Goal: Entertainment & Leisure: Browse casually

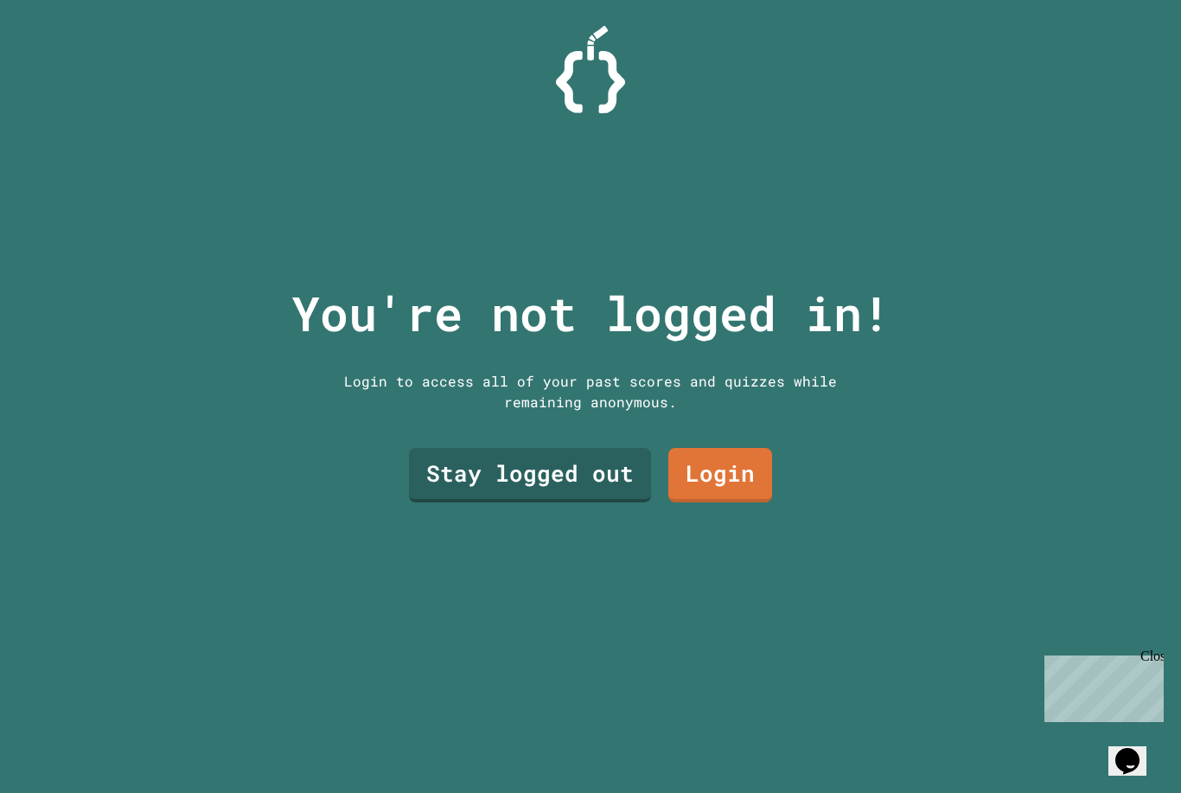
click at [595, 502] on link "Stay logged out" at bounding box center [530, 475] width 242 height 54
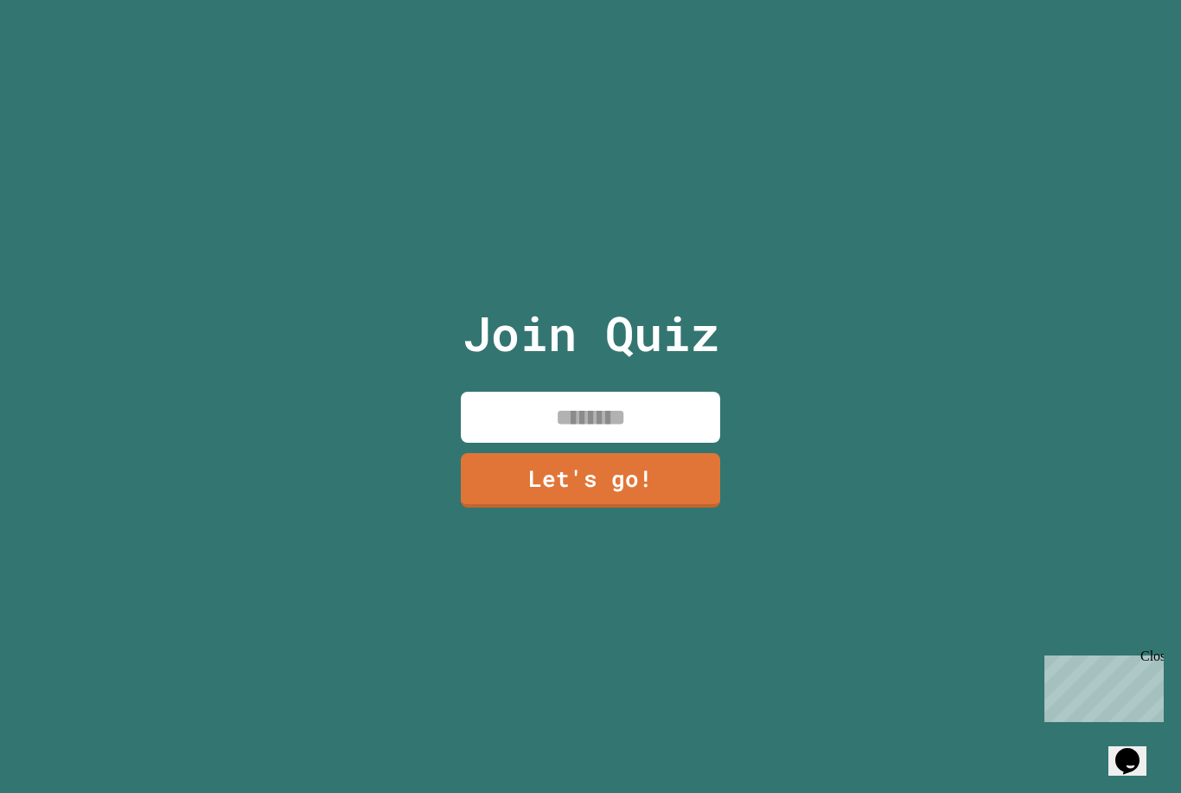
click at [676, 443] on input at bounding box center [590, 417] width 259 height 51
type input "****"
click at [710, 490] on link "Let's go!" at bounding box center [590, 480] width 259 height 54
click at [591, 0] on div at bounding box center [591, 0] width 0 height 0
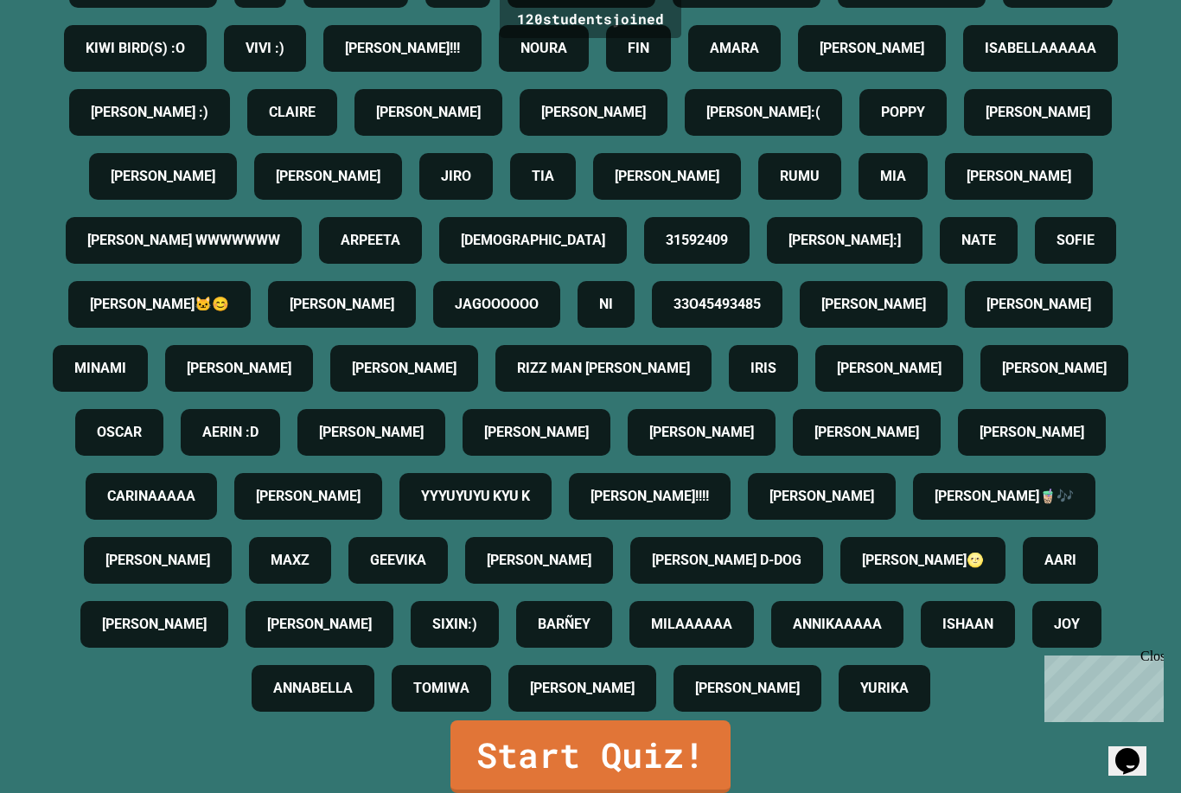
scroll to position [55, 0]
click at [709, 747] on link "Start Quiz!" at bounding box center [590, 756] width 280 height 73
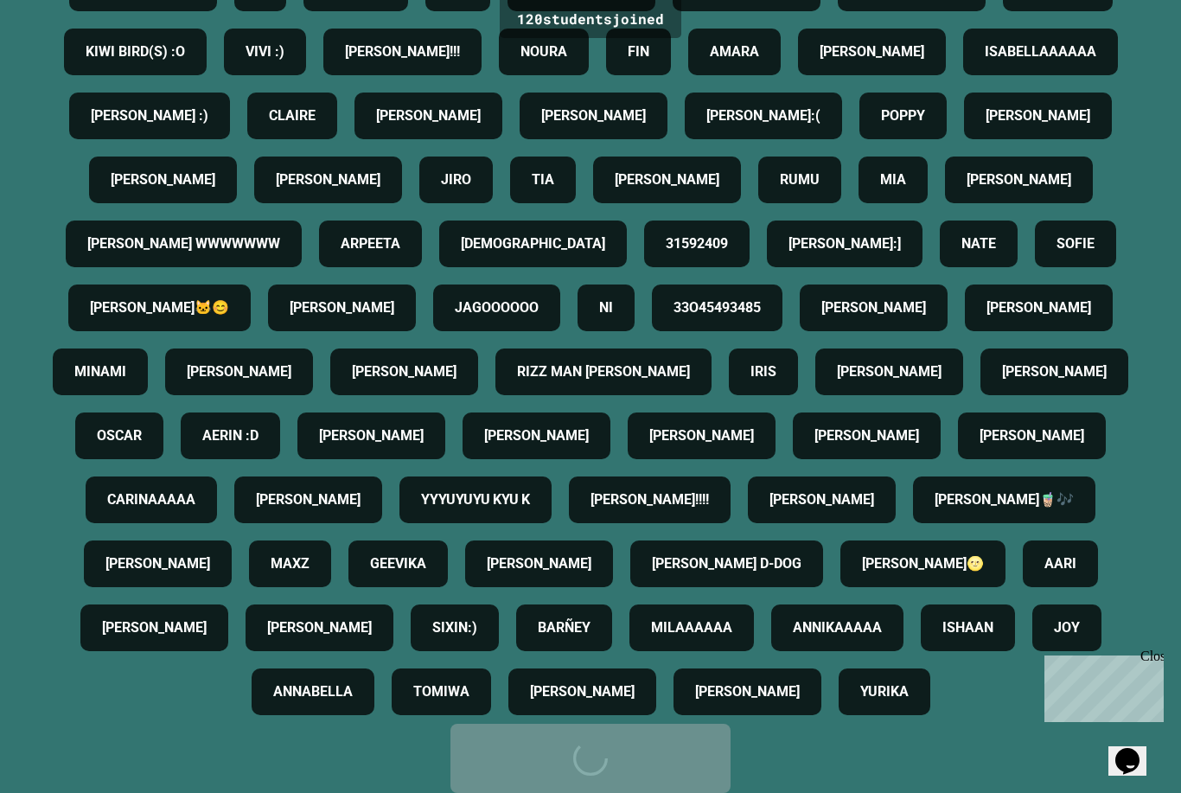
scroll to position [0, 0]
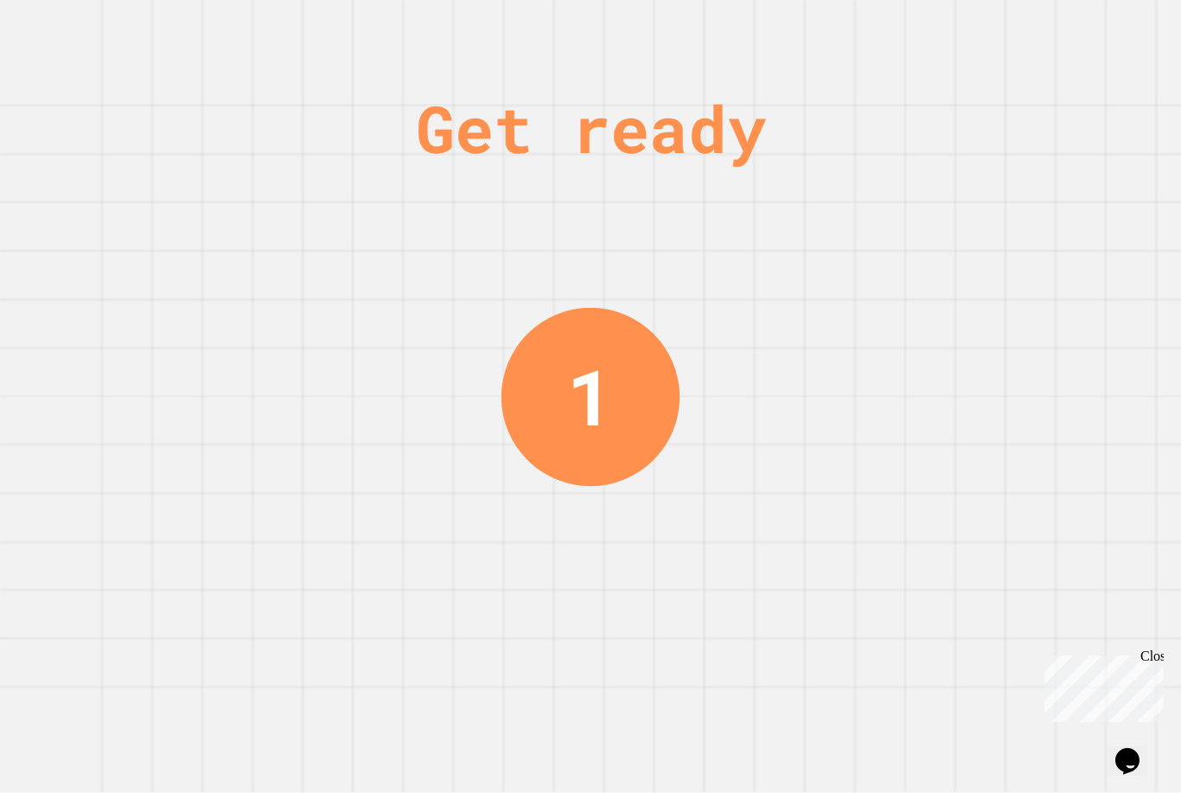
click at [1155, 661] on div "Close" at bounding box center [1151, 659] width 22 height 22
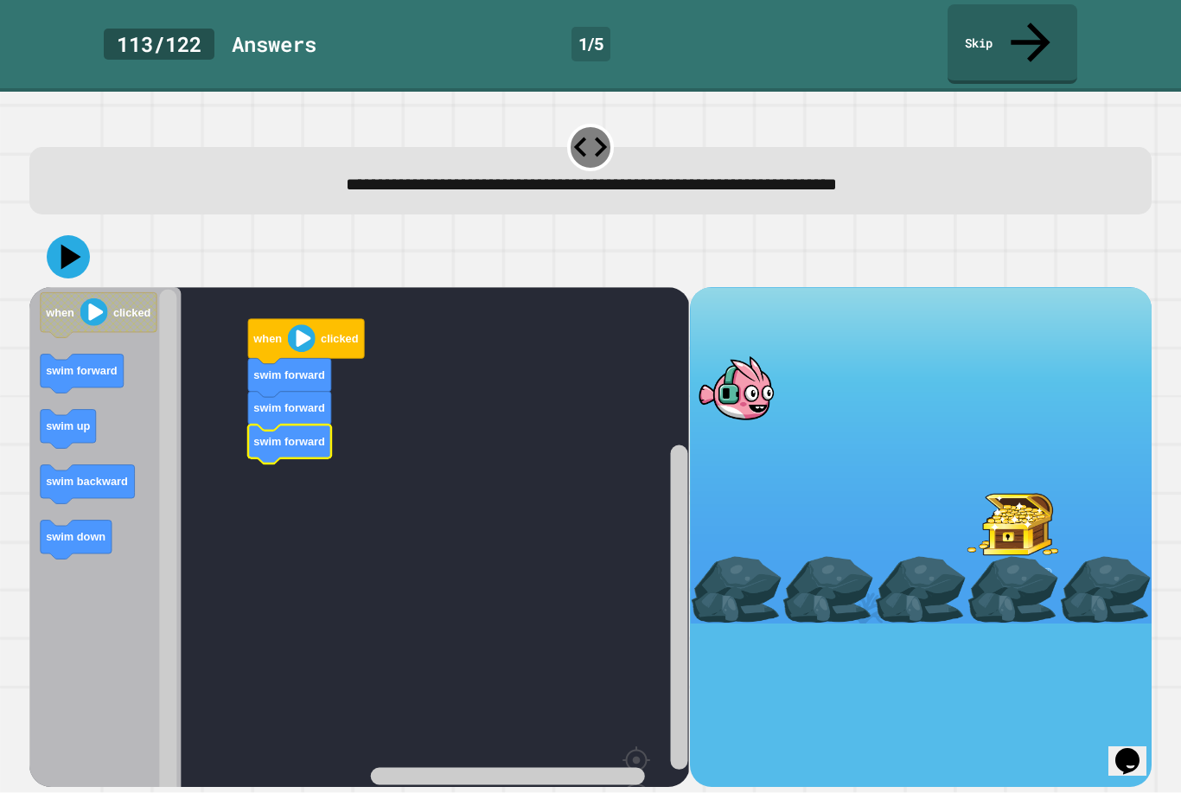
click at [77, 235] on icon at bounding box center [68, 256] width 43 height 43
click at [306, 324] on image "Blockly Workspace" at bounding box center [302, 338] width 28 height 28
click at [313, 324] on image "Blockly Workspace" at bounding box center [302, 338] width 28 height 28
click at [303, 324] on image "Blockly Workspace" at bounding box center [302, 338] width 28 height 28
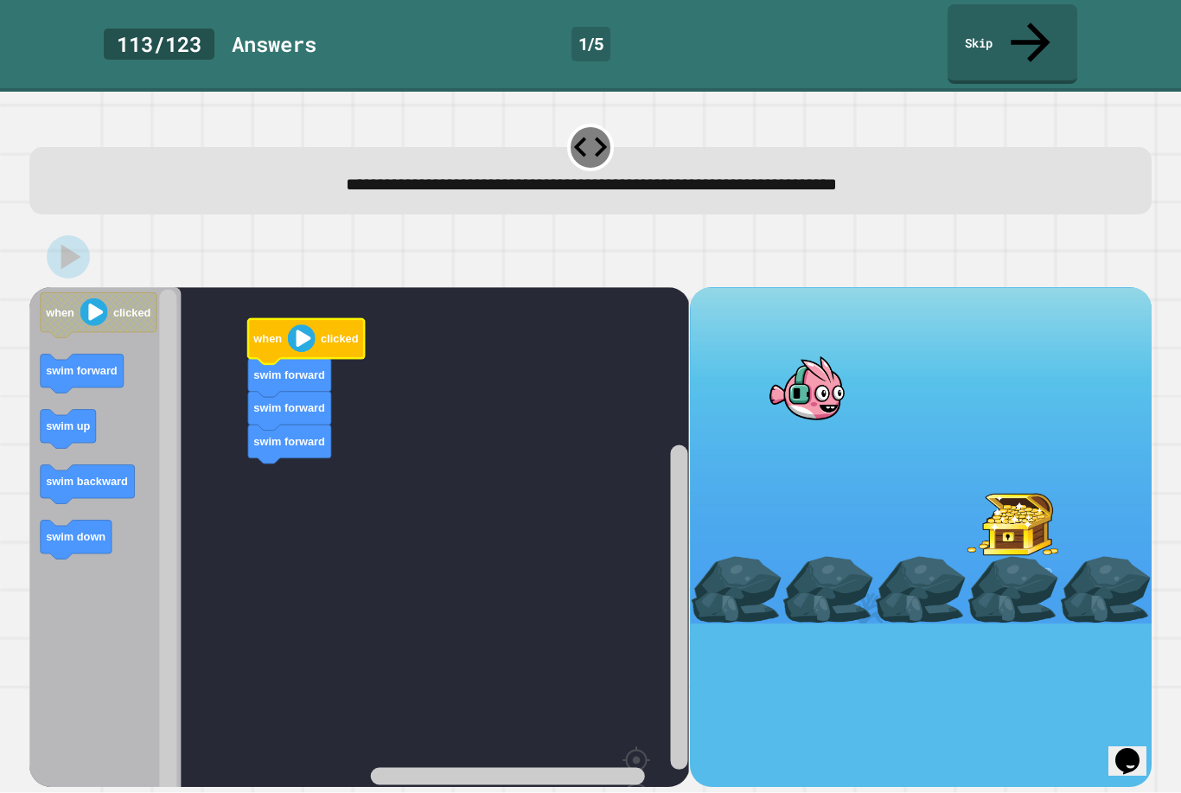
click at [303, 324] on image "Blockly Workspace" at bounding box center [302, 338] width 28 height 28
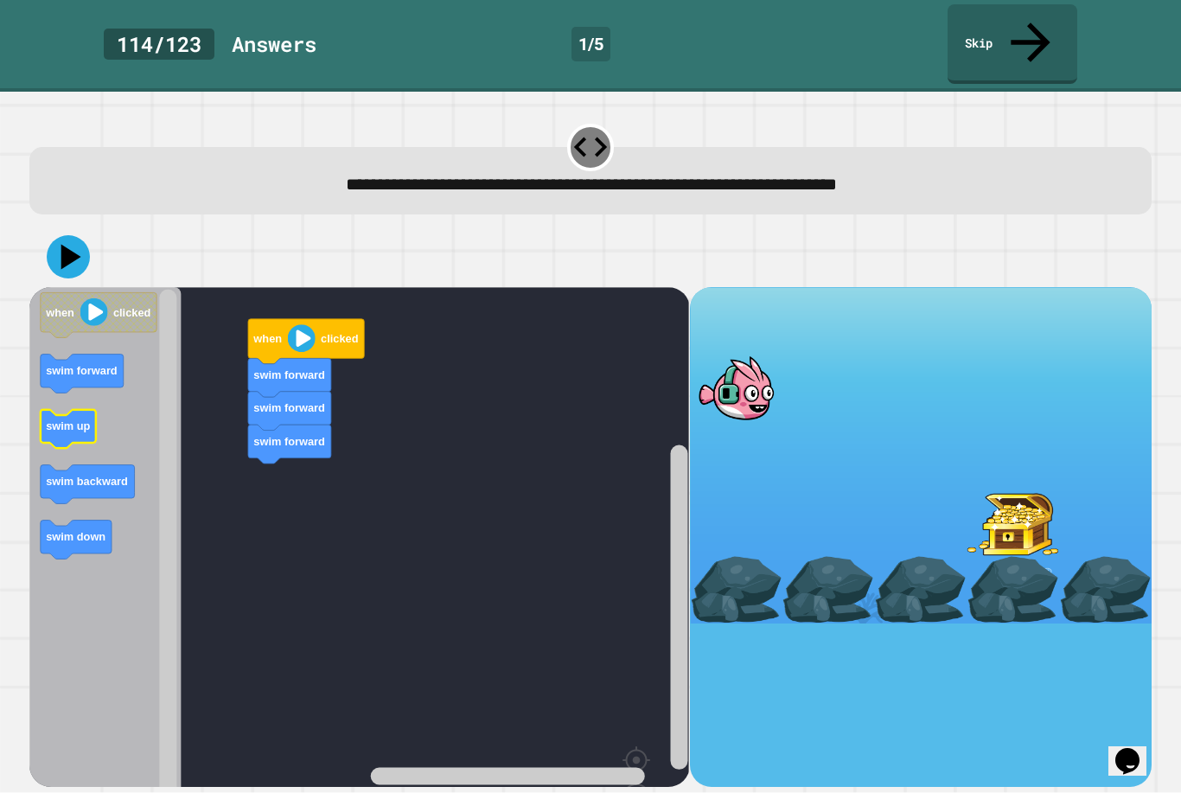
click at [67, 419] on text "swim up" at bounding box center [68, 425] width 44 height 13
click at [67, 244] on icon at bounding box center [71, 256] width 20 height 25
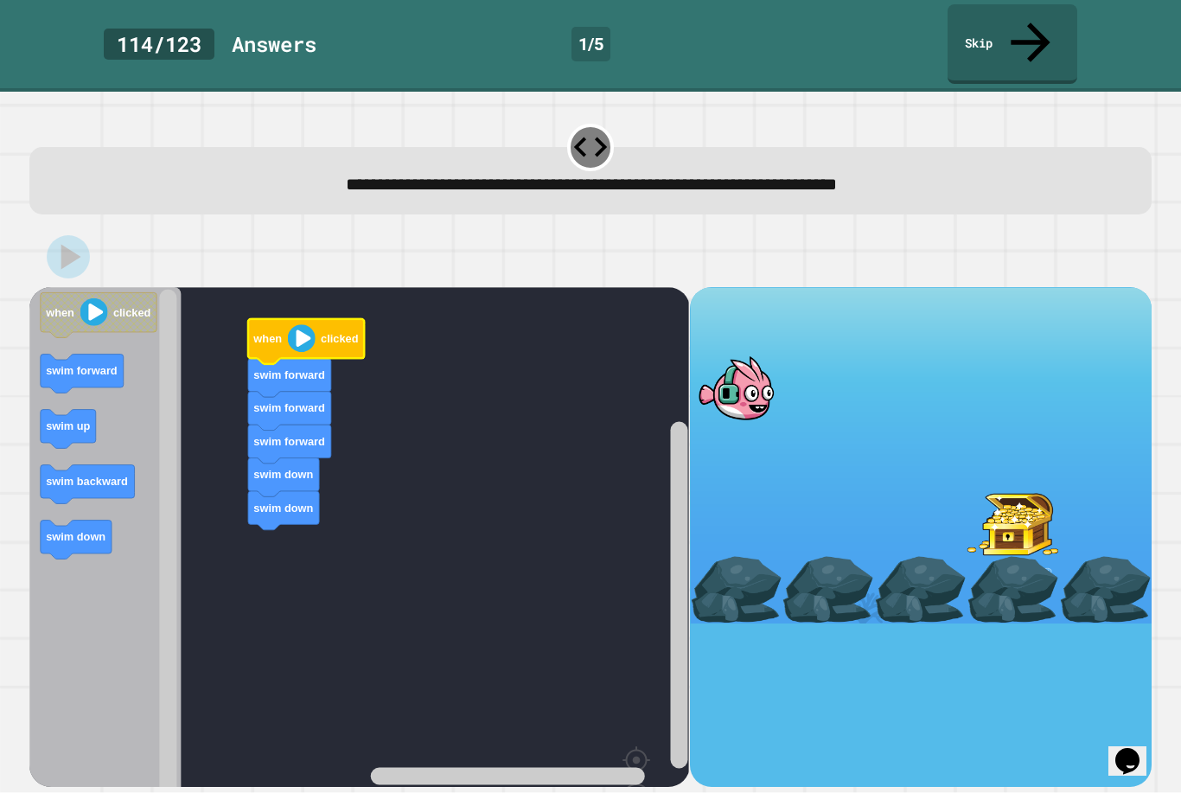
click at [294, 319] on icon "Blockly Workspace" at bounding box center [306, 341] width 116 height 45
click at [300, 324] on image "Blockly Workspace" at bounding box center [302, 338] width 28 height 28
click at [315, 324] on image "Blockly Workspace" at bounding box center [302, 338] width 28 height 28
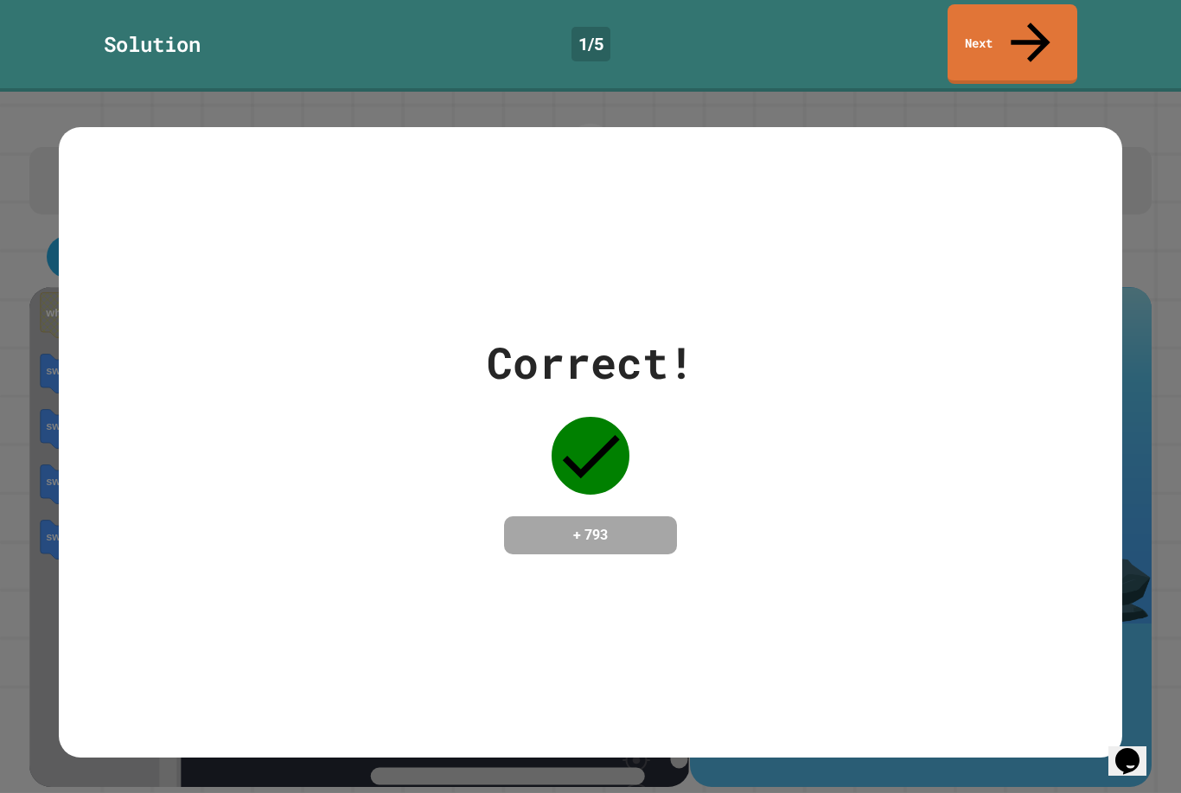
click at [1180, 349] on div "Correct! + 793" at bounding box center [590, 442] width 1181 height 701
click at [1058, 666] on div "Correct! + 793" at bounding box center [590, 442] width 1063 height 631
click at [1133, 705] on div "Correct! + 793" at bounding box center [590, 442] width 1181 height 701
click at [1032, 20] on icon at bounding box center [1030, 42] width 59 height 59
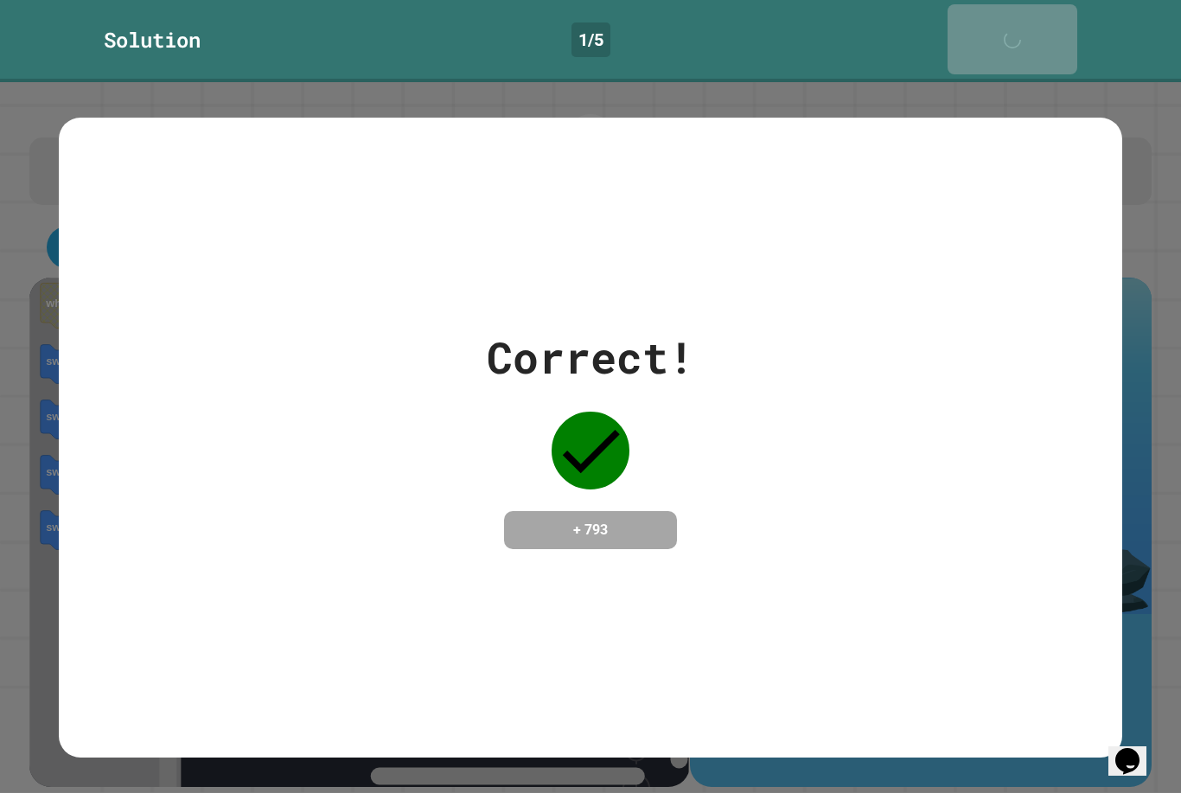
click at [1029, 37] on icon at bounding box center [1017, 48] width 23 height 23
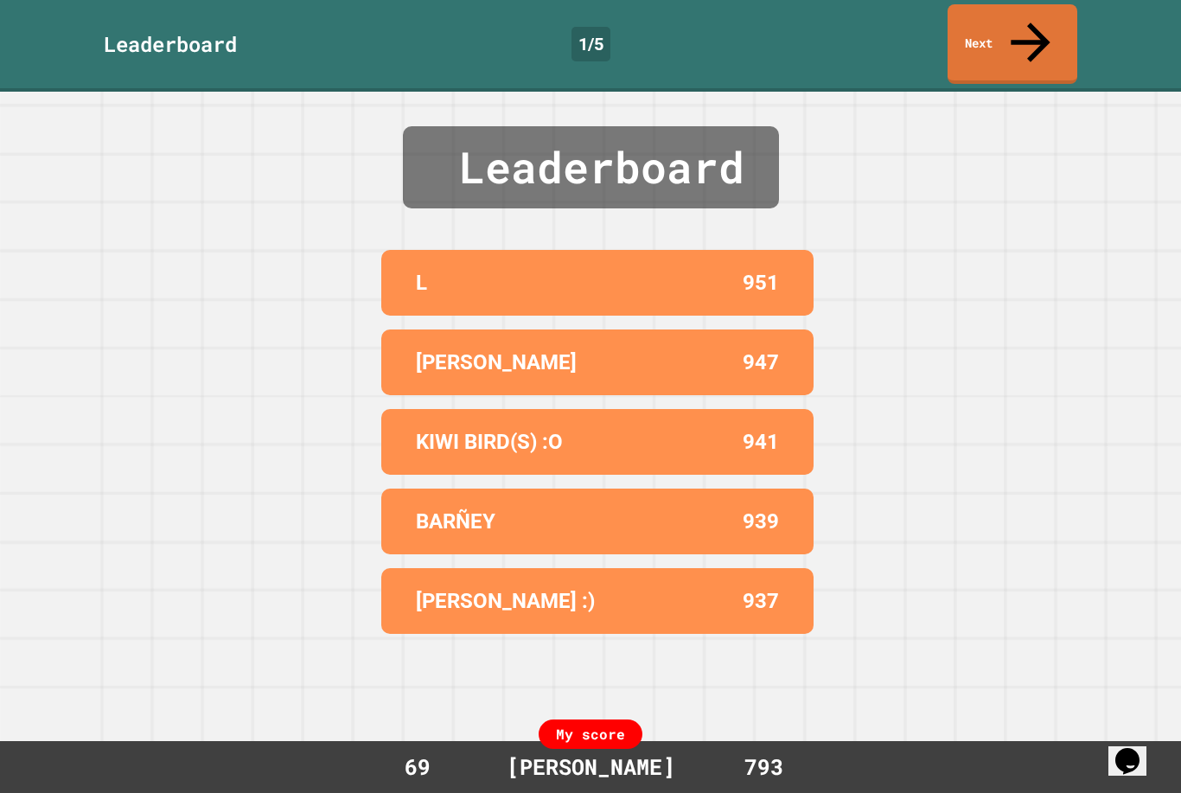
click at [1040, 23] on link "Next" at bounding box center [1013, 44] width 130 height 80
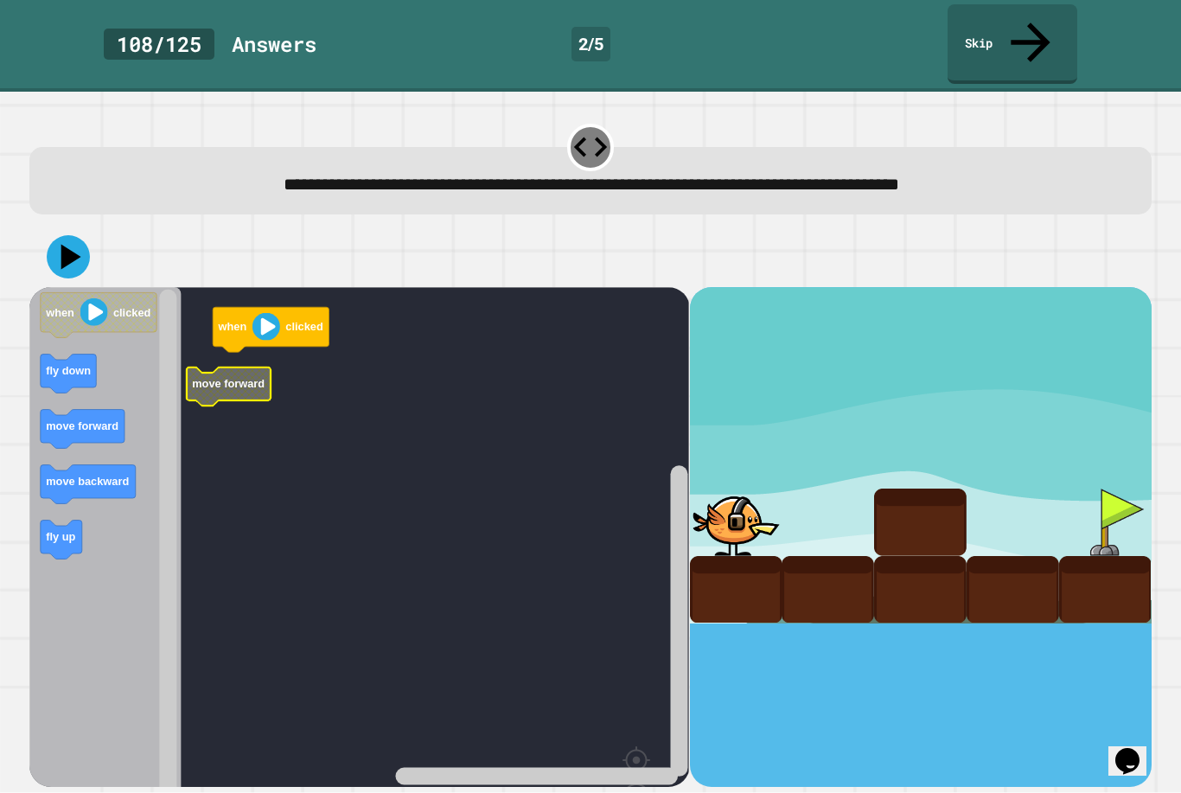
click at [273, 352] on rect "Blockly Workspace" at bounding box center [359, 583] width 660 height 592
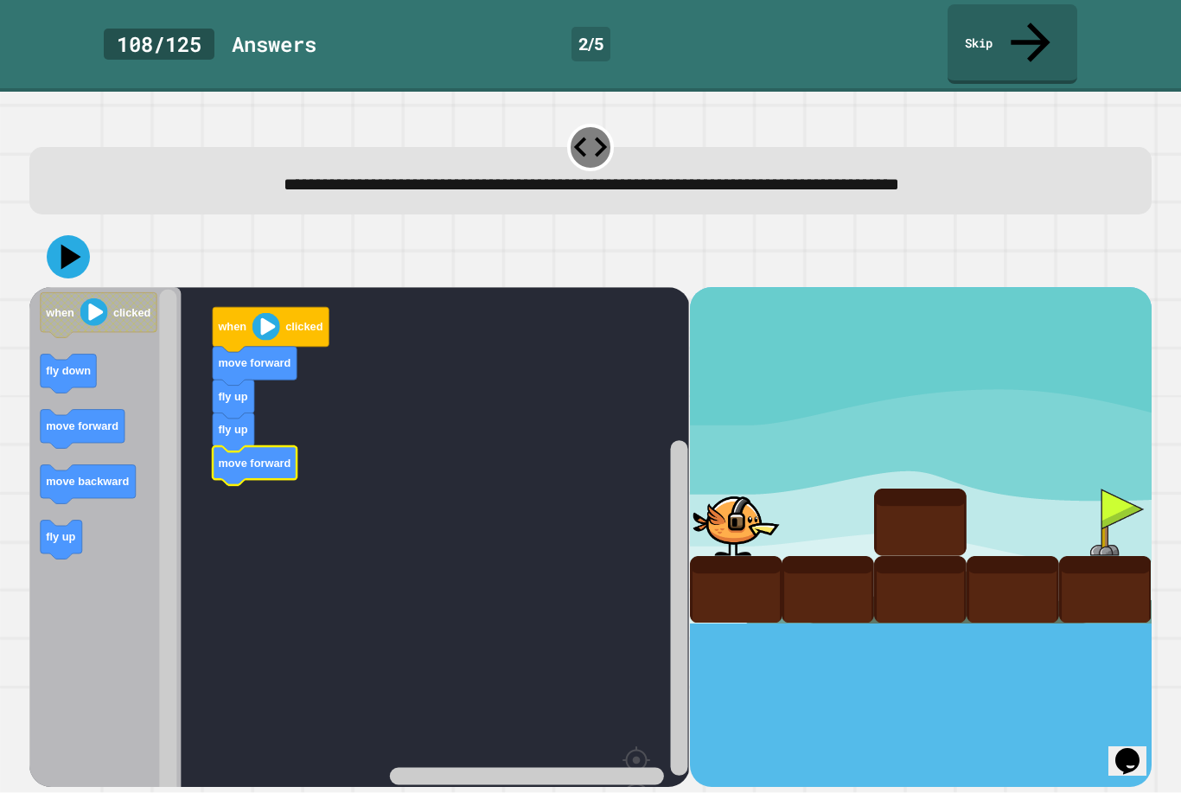
click at [107, 364] on icon "Blockly Workspace" at bounding box center [104, 583] width 151 height 592
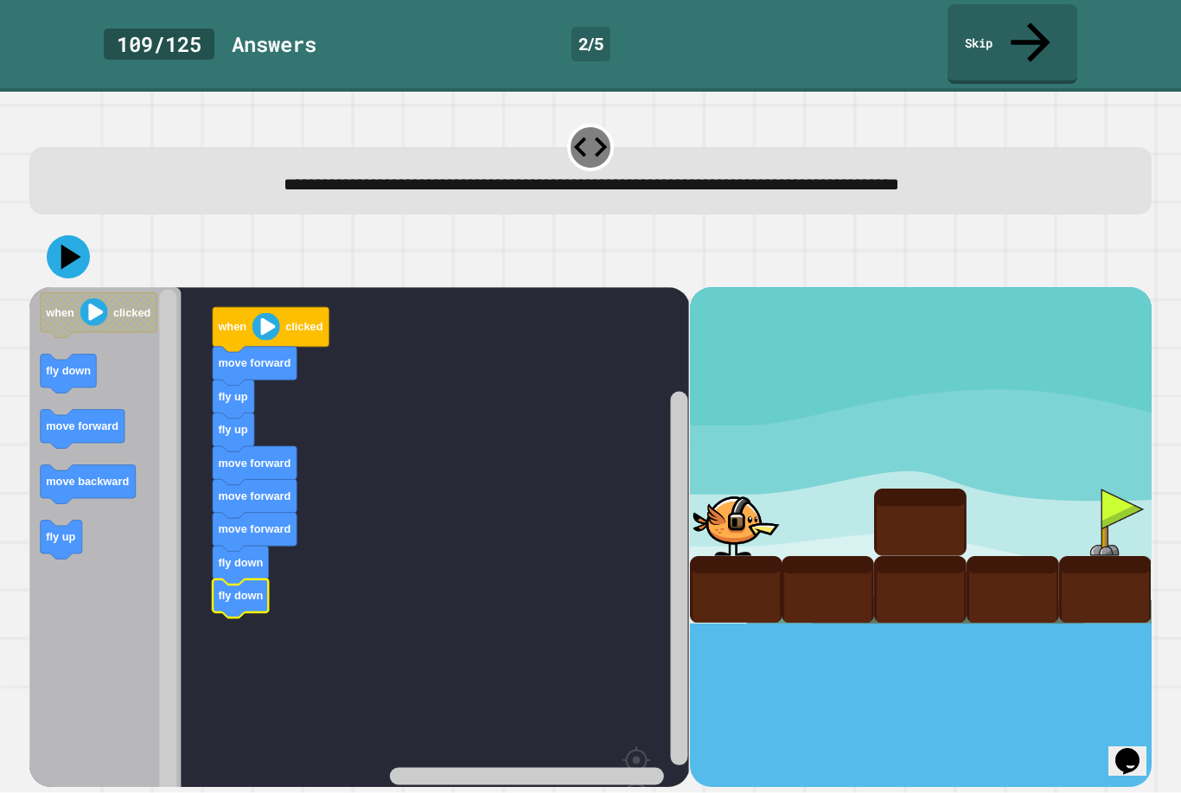
click at [67, 244] on icon at bounding box center [71, 256] width 20 height 25
click at [290, 307] on icon "Blockly Workspace" at bounding box center [271, 329] width 116 height 45
click at [300, 307] on icon "Blockly Workspace" at bounding box center [271, 329] width 116 height 45
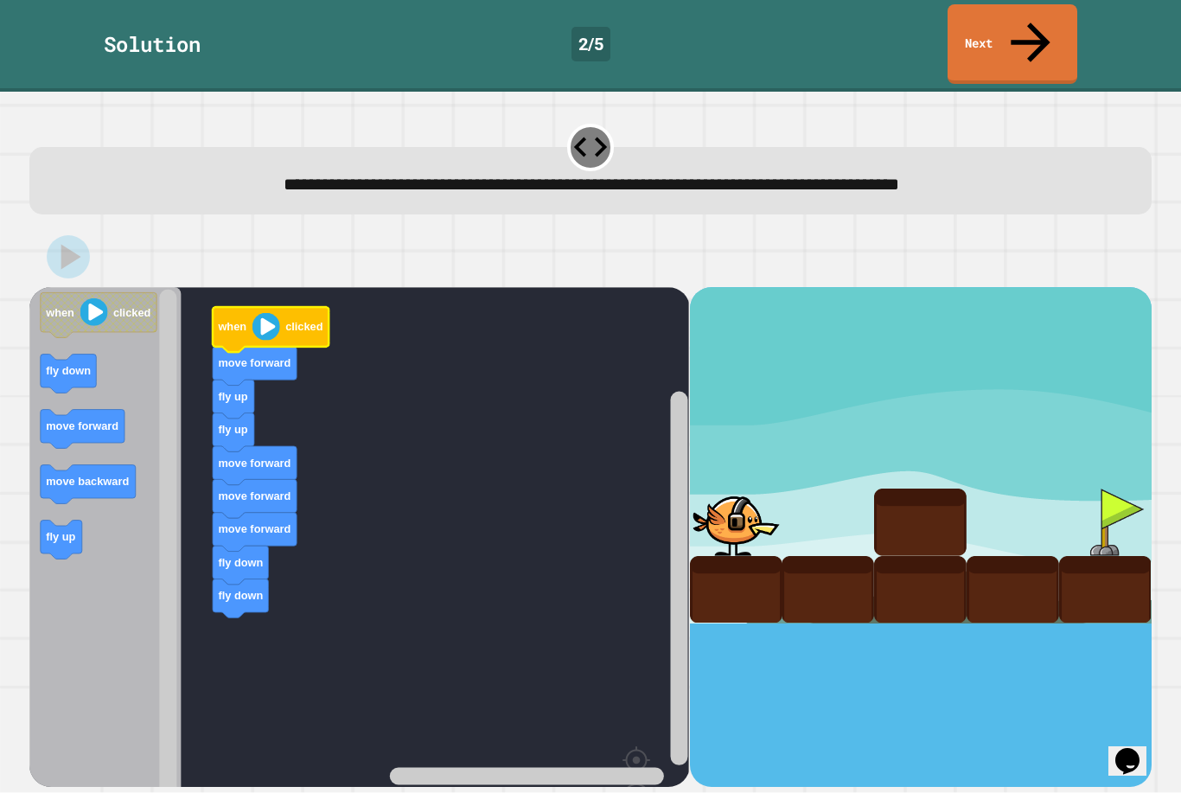
click at [308, 307] on icon "Blockly Workspace" at bounding box center [271, 329] width 116 height 45
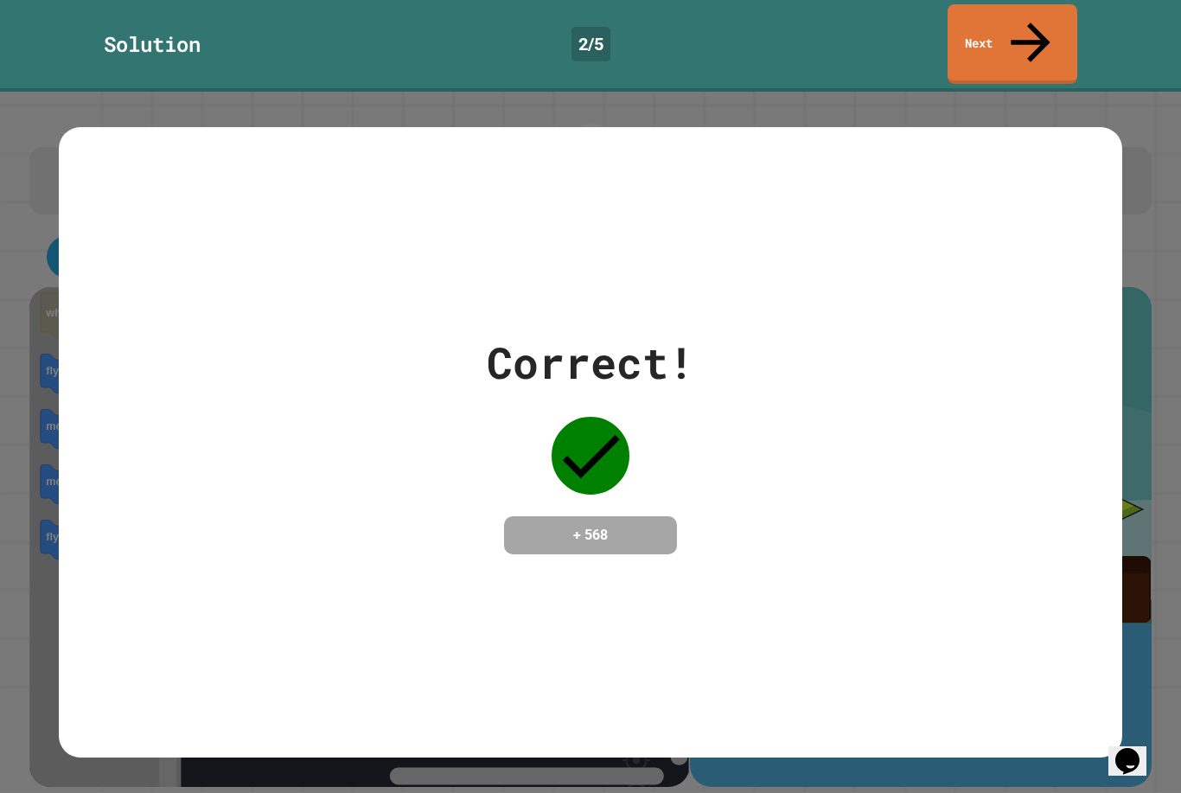
click at [1106, 606] on div "Correct! + 568" at bounding box center [590, 442] width 1063 height 631
click at [1177, 606] on div "Correct! + 568" at bounding box center [590, 442] width 1181 height 701
click at [1000, 34] on link "Next" at bounding box center [1013, 44] width 130 height 80
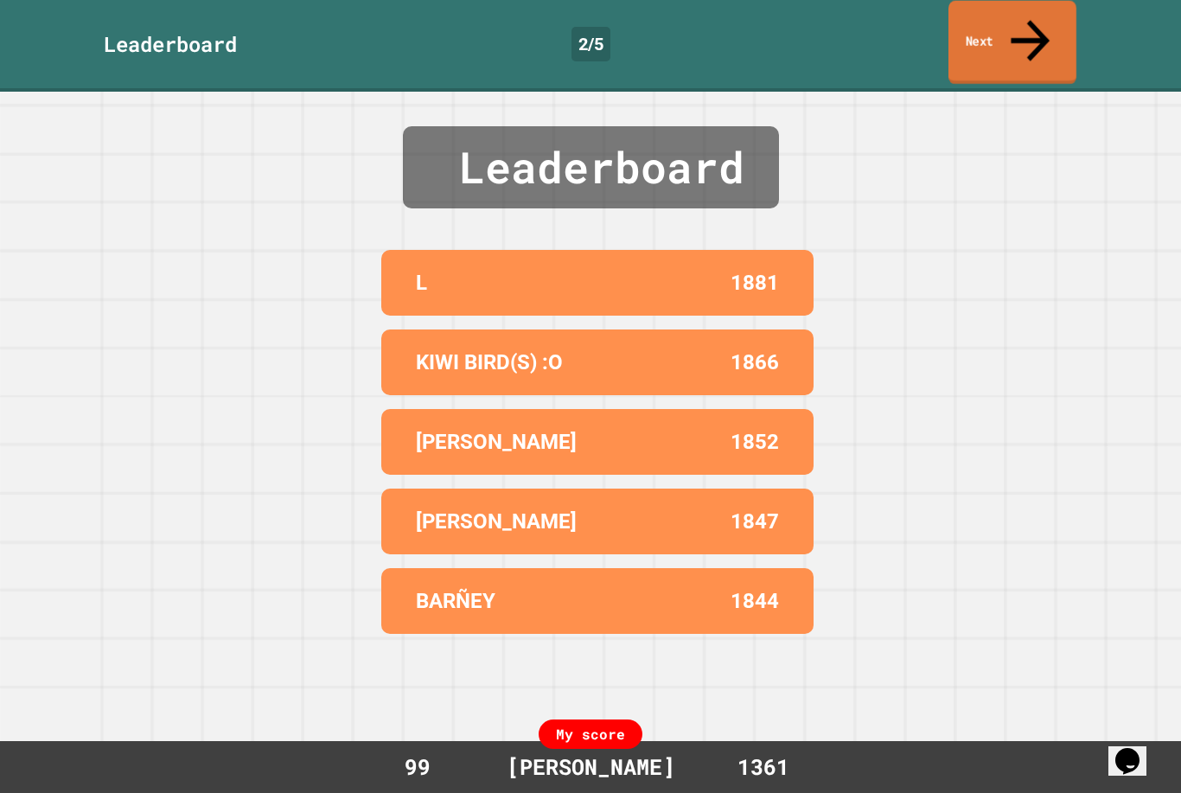
click at [999, 35] on link "Next" at bounding box center [1013, 43] width 128 height 84
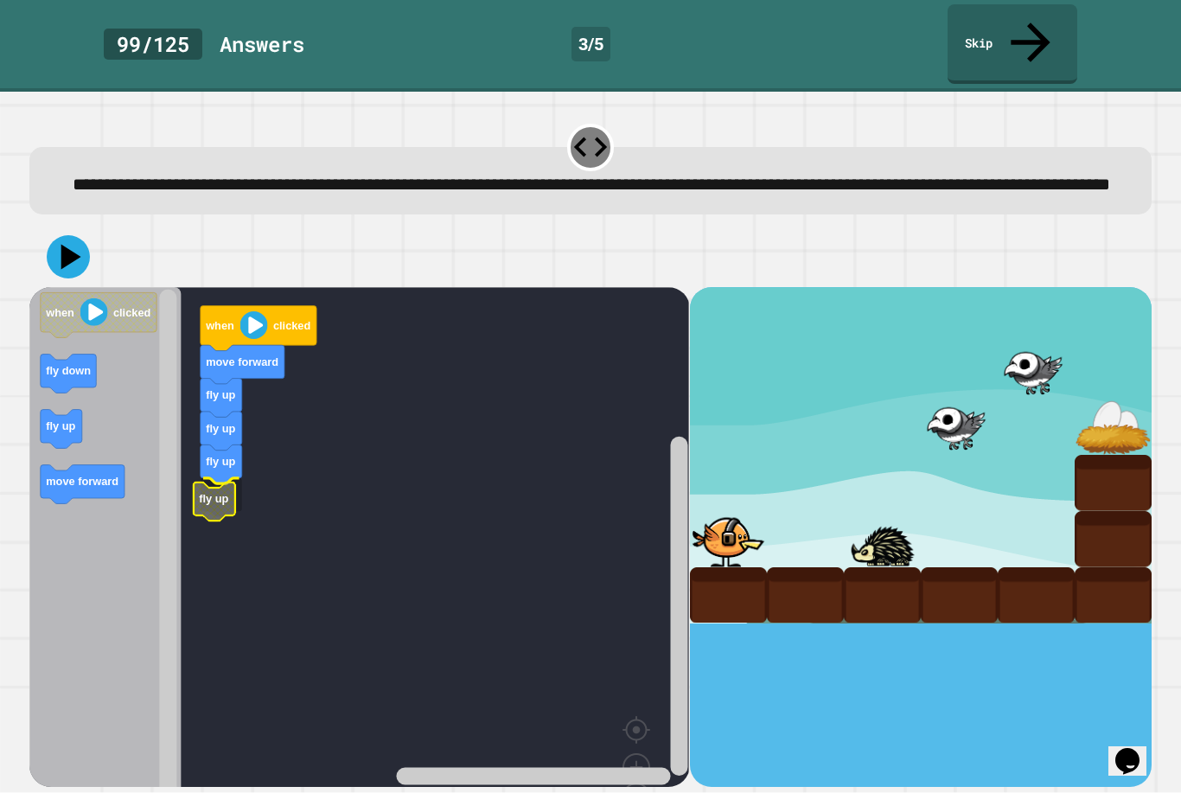
click at [235, 501] on icon "Blockly Workspace" at bounding box center [215, 501] width 42 height 39
click at [240, 560] on rect "Blockly Workspace" at bounding box center [359, 568] width 660 height 562
click at [259, 588] on rect "Blockly Workspace" at bounding box center [359, 568] width 660 height 562
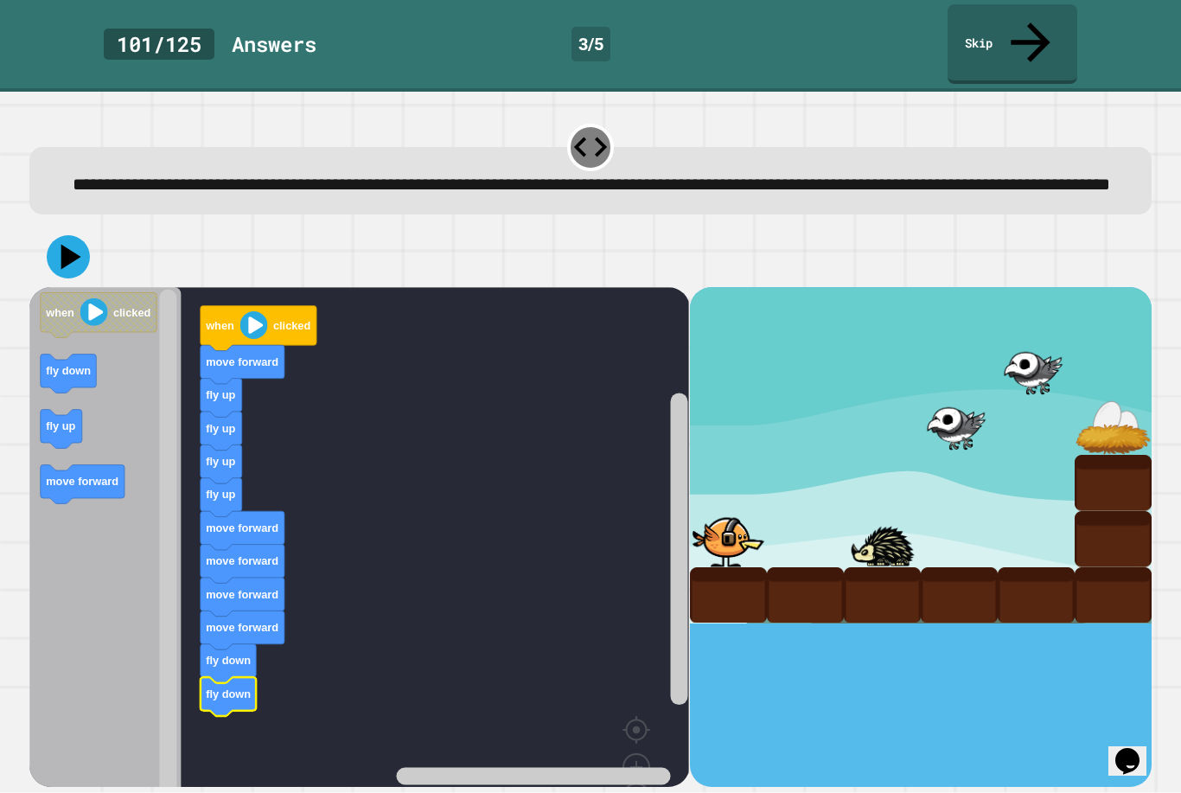
click at [71, 248] on icon at bounding box center [71, 256] width 20 height 25
click at [246, 325] on image "Blockly Workspace" at bounding box center [254, 325] width 28 height 28
click at [265, 315] on image "Blockly Workspace" at bounding box center [254, 325] width 28 height 28
click at [273, 334] on icon "Blockly Workspace" at bounding box center [259, 328] width 116 height 45
click at [258, 309] on icon "Blockly Workspace" at bounding box center [259, 328] width 116 height 45
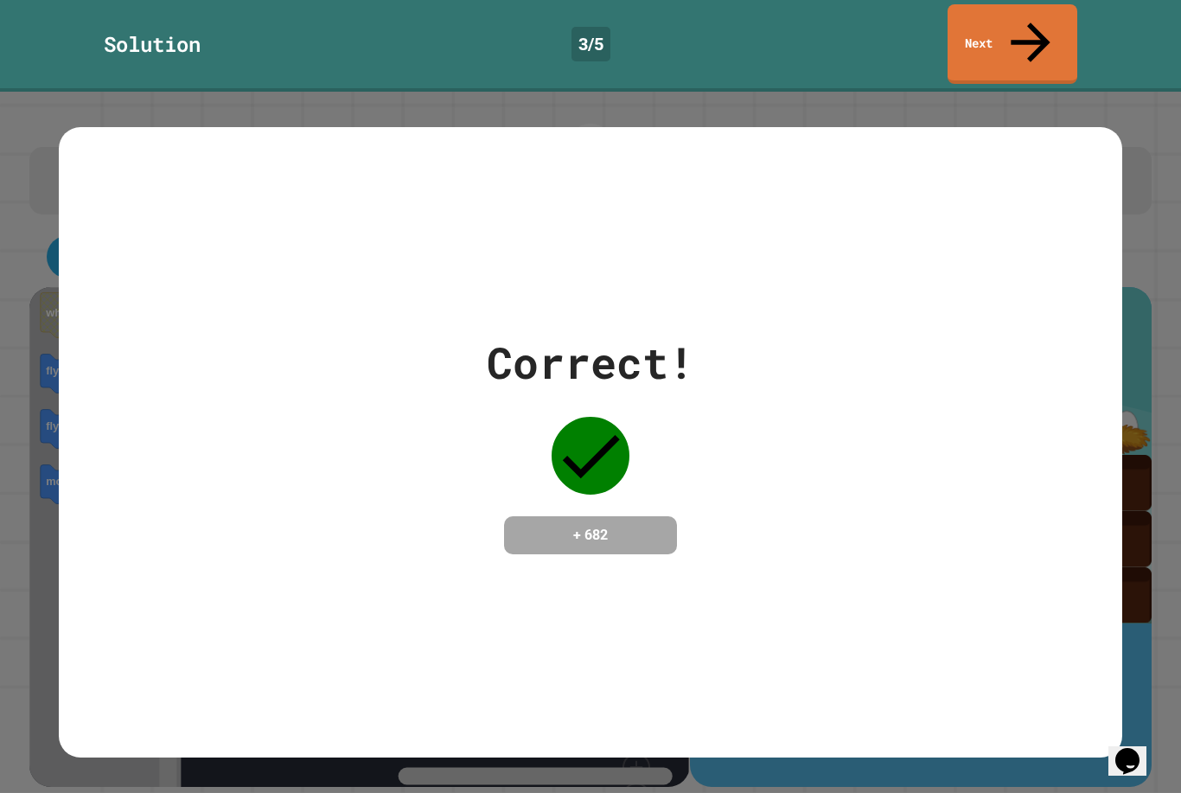
click at [1019, 35] on link "Next" at bounding box center [1013, 44] width 130 height 80
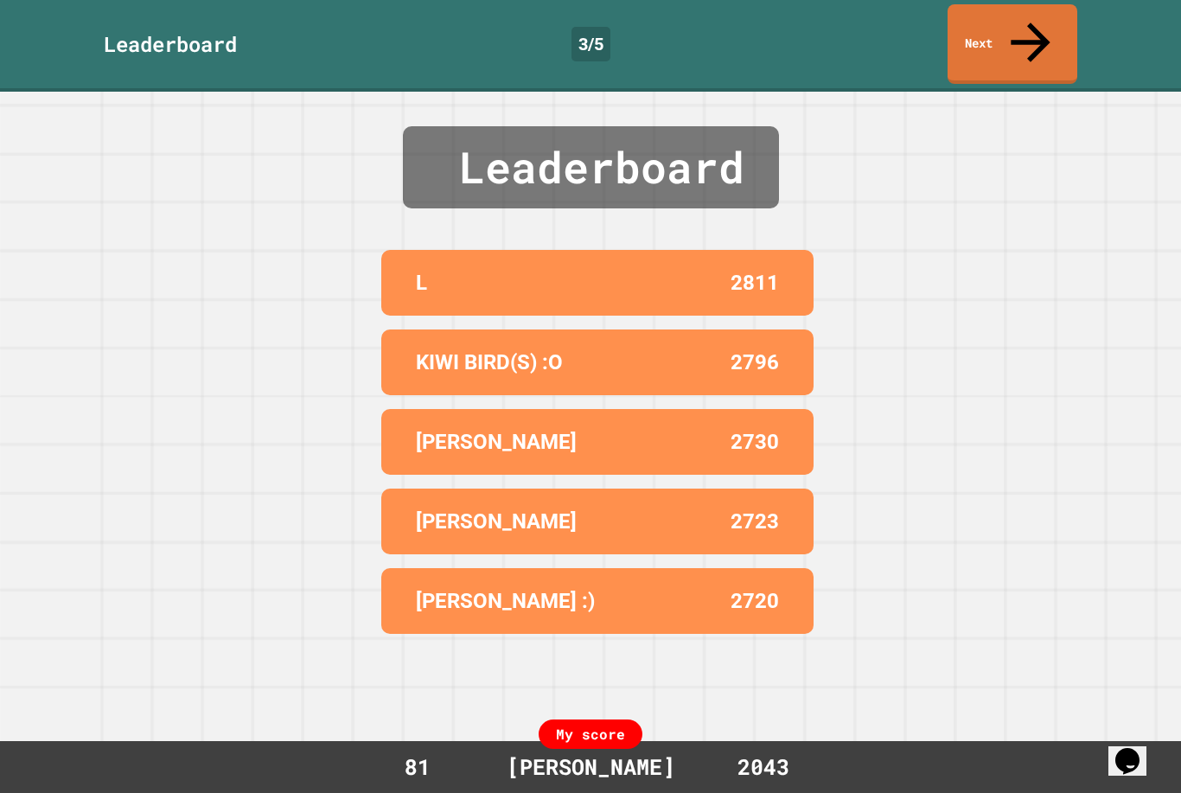
click at [1027, 23] on icon at bounding box center [1030, 42] width 59 height 59
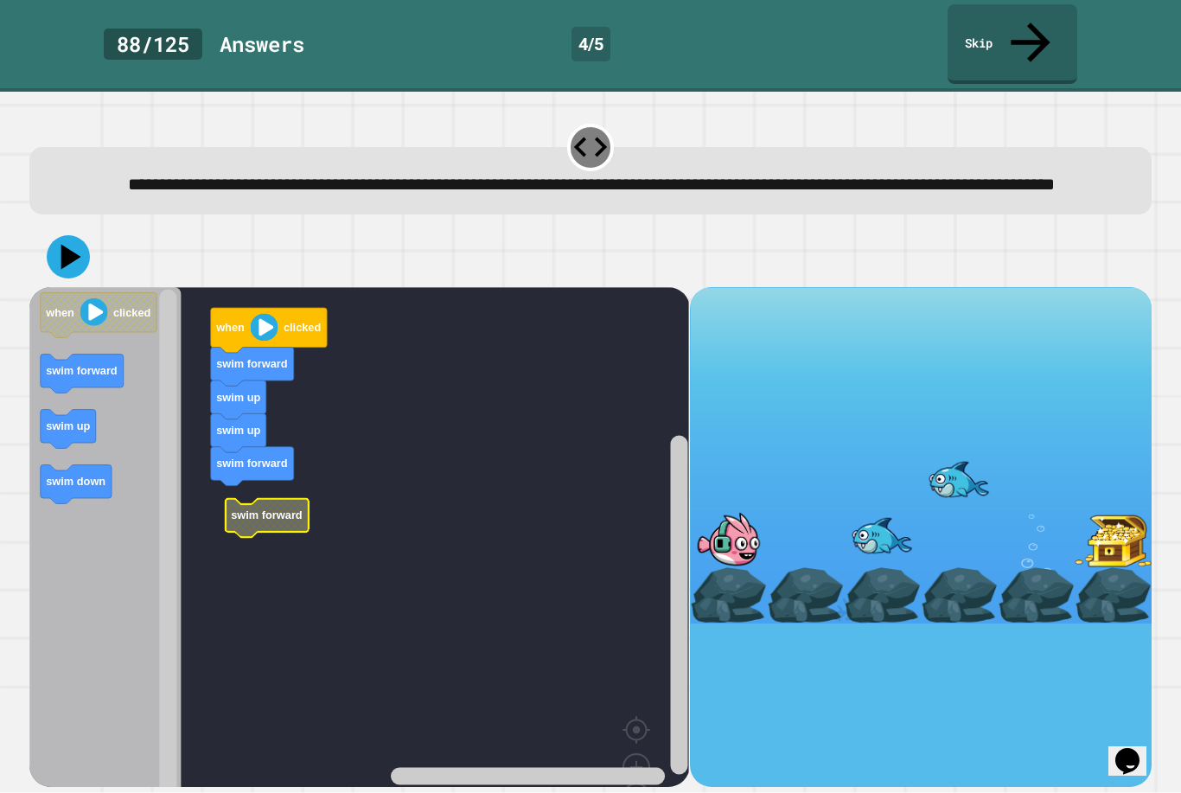
click at [269, 528] on rect "Blockly Workspace" at bounding box center [359, 568] width 660 height 562
click at [302, 506] on rect "Blockly Workspace" at bounding box center [359, 568] width 660 height 562
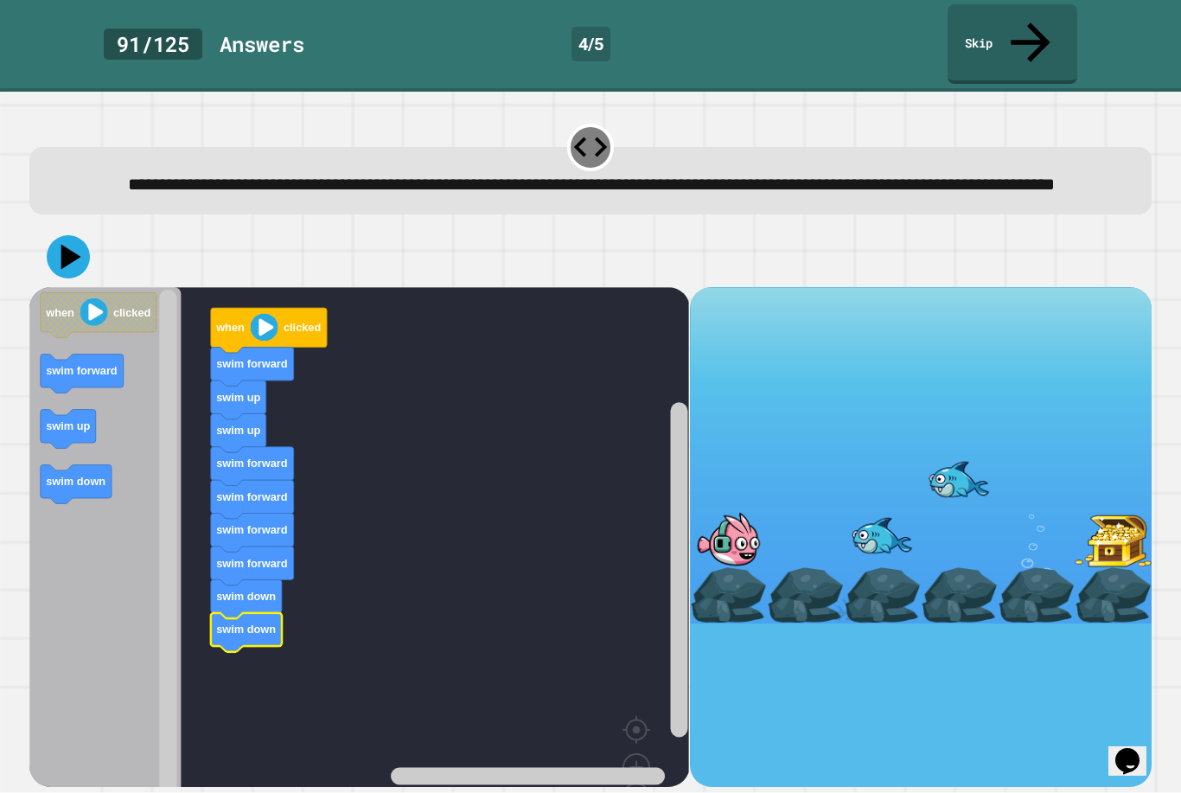
click at [66, 254] on icon at bounding box center [71, 256] width 20 height 25
click at [278, 323] on icon "Blockly Workspace" at bounding box center [269, 330] width 116 height 45
click at [275, 331] on image "Blockly Workspace" at bounding box center [265, 327] width 28 height 28
click at [274, 330] on icon "Blockly Workspace" at bounding box center [269, 330] width 116 height 45
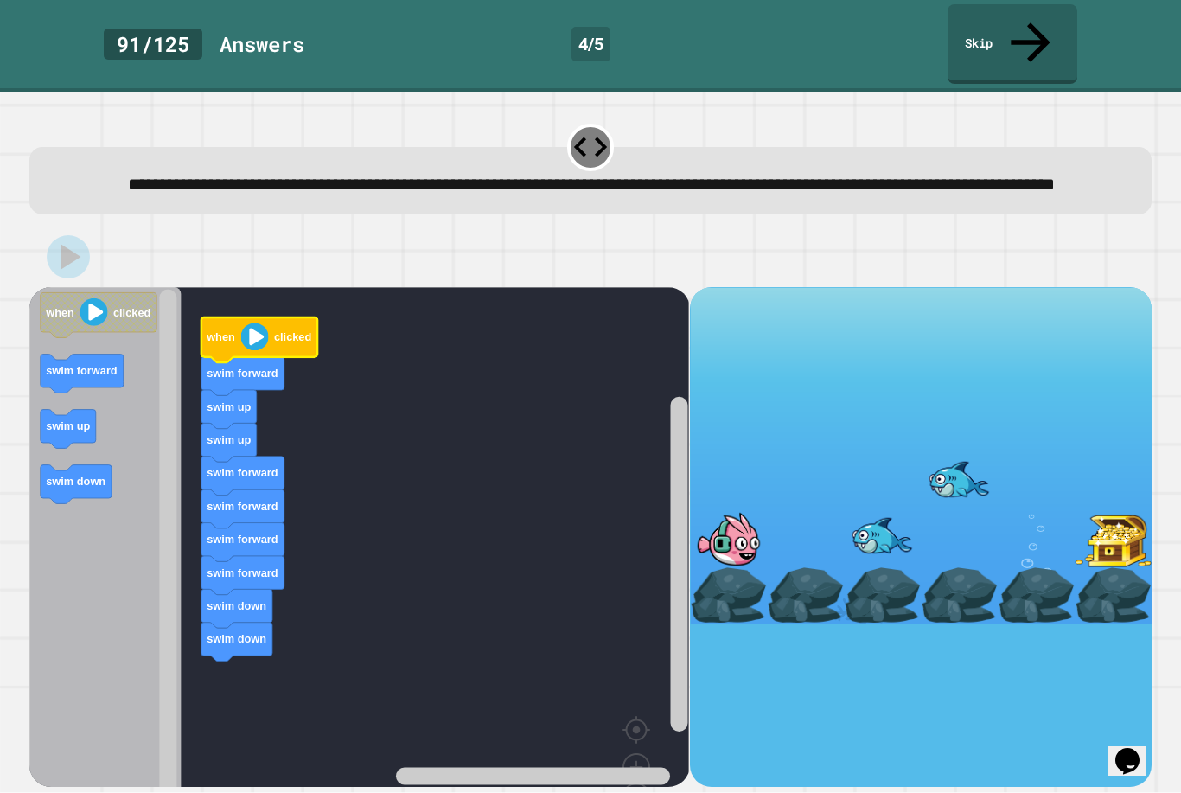
click at [280, 330] on text "clicked" at bounding box center [292, 336] width 37 height 13
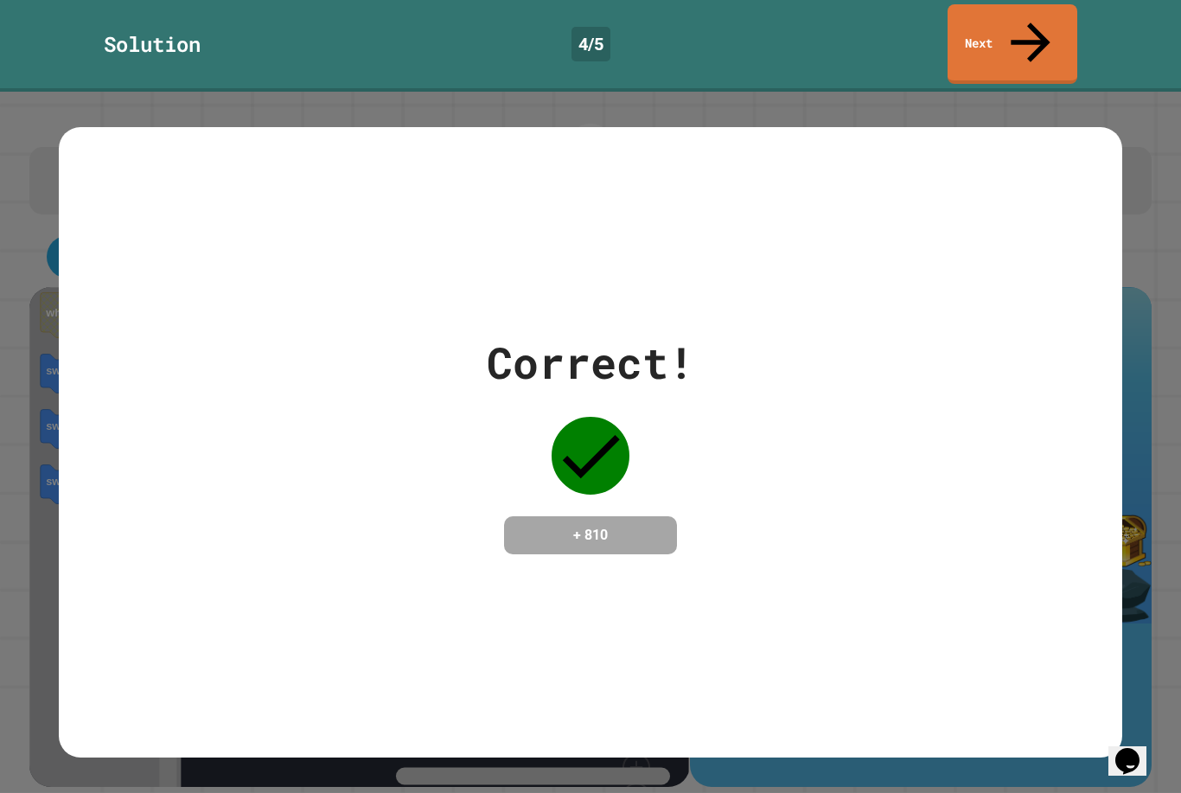
click at [1033, 22] on icon at bounding box center [1030, 41] width 39 height 39
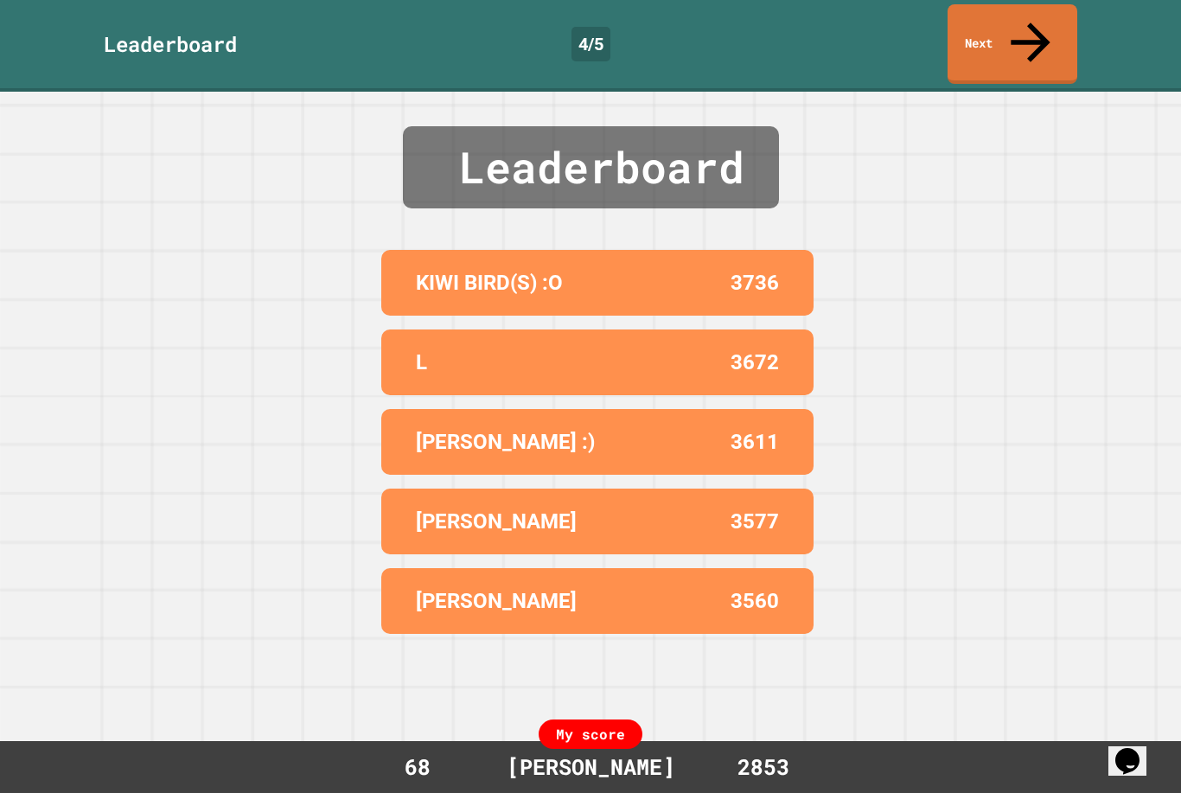
click at [1032, 26] on icon at bounding box center [1030, 42] width 59 height 59
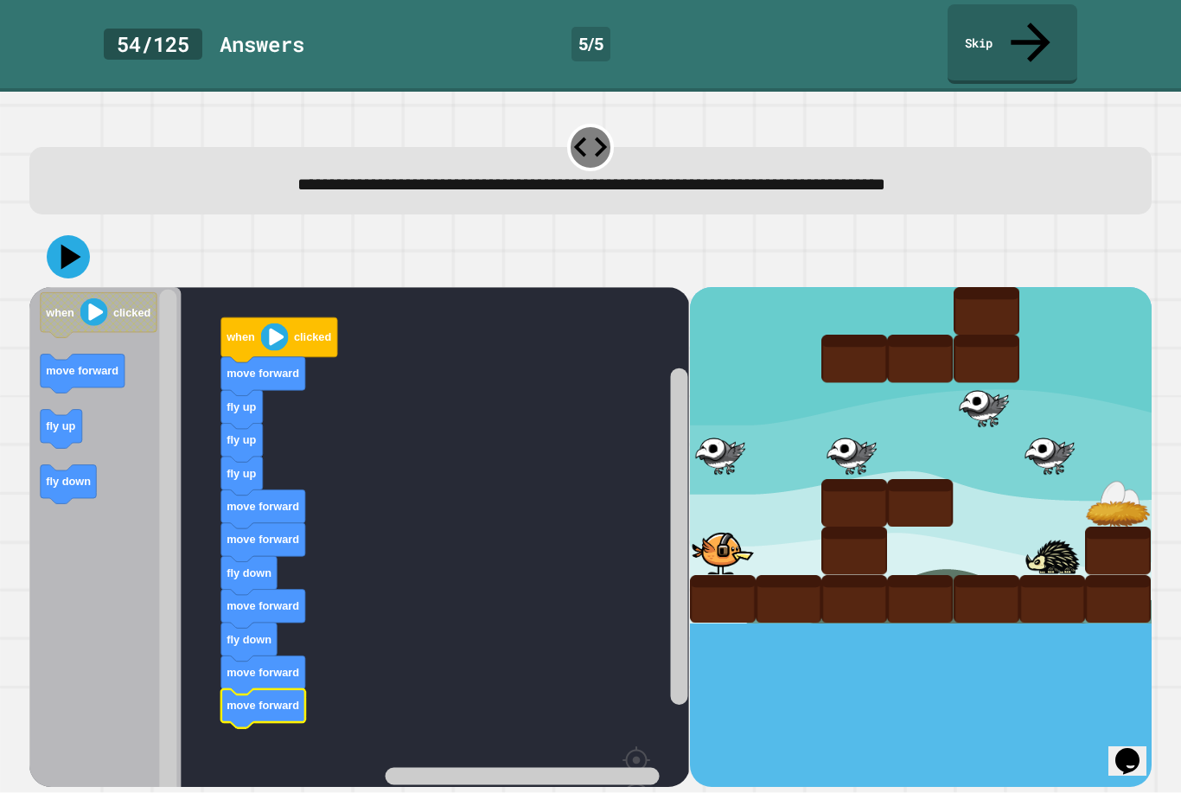
click at [64, 306] on text "when" at bounding box center [59, 312] width 29 height 13
click at [65, 244] on icon at bounding box center [71, 256] width 20 height 25
click at [296, 331] on text "clicked" at bounding box center [312, 337] width 37 height 13
click at [291, 317] on icon "Blockly Workspace" at bounding box center [279, 339] width 116 height 45
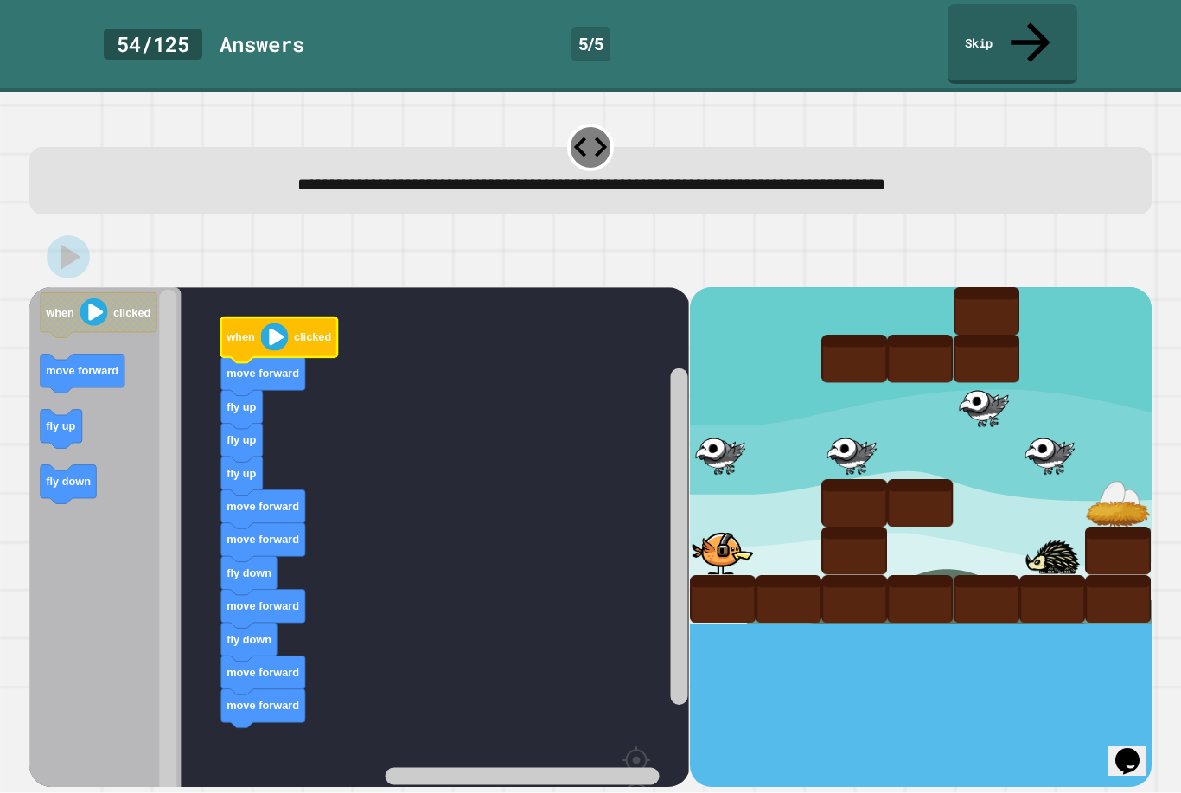
click at [265, 323] on image "Blockly Workspace" at bounding box center [275, 337] width 28 height 28
click at [288, 323] on image "Blockly Workspace" at bounding box center [275, 337] width 28 height 28
click at [285, 317] on icon "Blockly Workspace" at bounding box center [279, 339] width 116 height 45
click at [271, 323] on image "Blockly Workspace" at bounding box center [275, 337] width 28 height 28
click at [275, 323] on image "Blockly Workspace" at bounding box center [275, 337] width 28 height 28
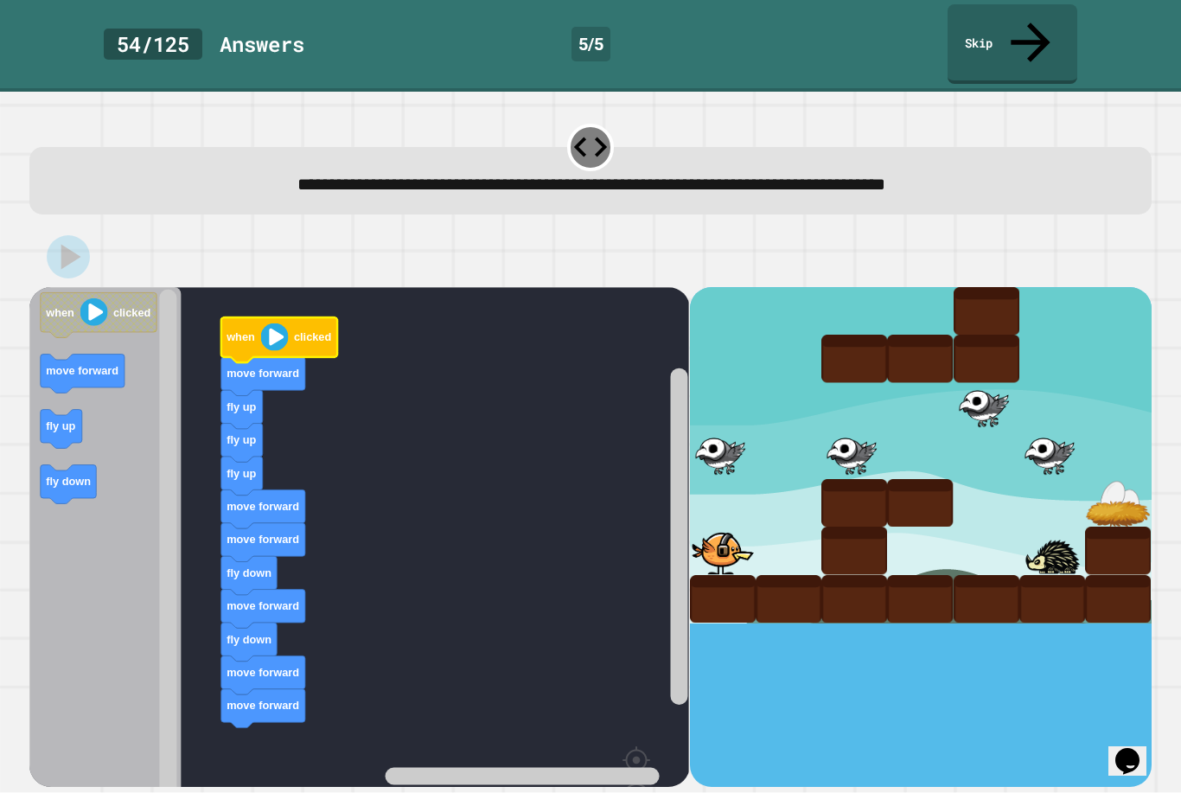
click at [293, 317] on icon "Blockly Workspace" at bounding box center [279, 339] width 116 height 45
click at [283, 317] on icon "Blockly Workspace" at bounding box center [279, 339] width 116 height 45
click at [279, 323] on image "Blockly Workspace" at bounding box center [275, 337] width 28 height 28
click at [276, 323] on image "Blockly Workspace" at bounding box center [275, 337] width 28 height 28
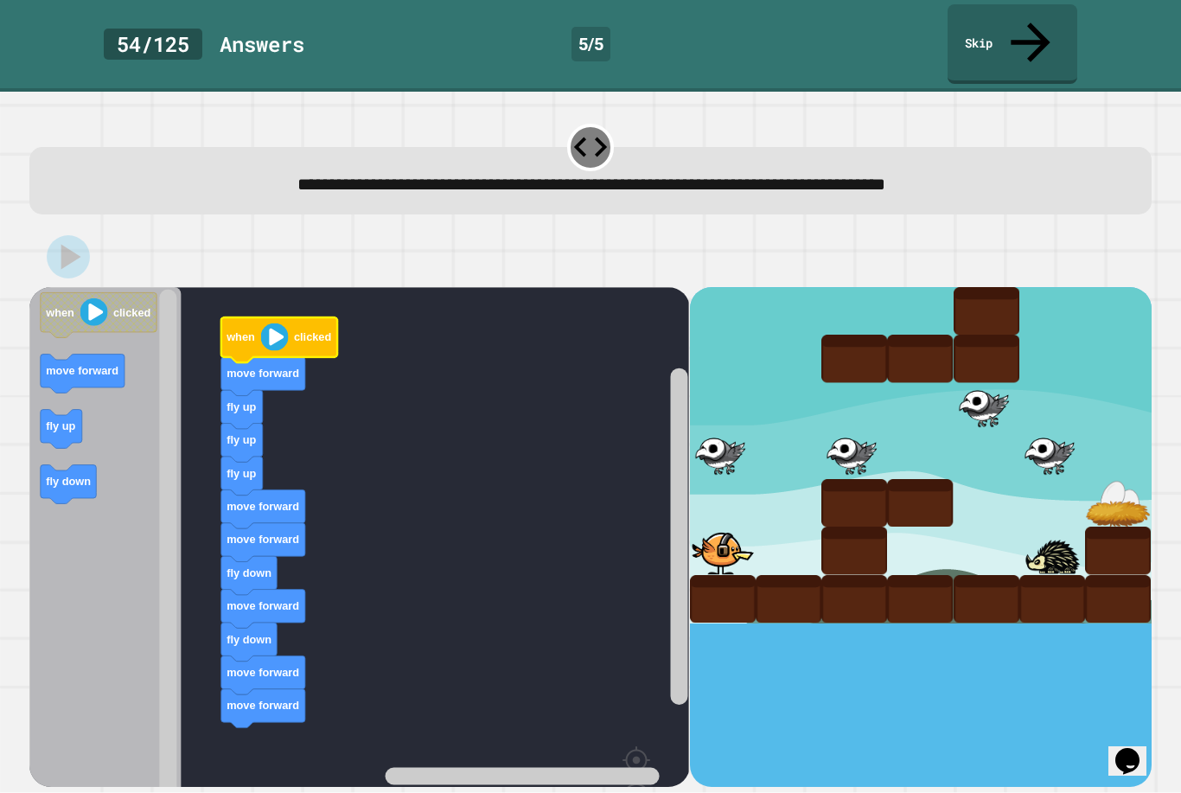
click at [275, 323] on image "Blockly Workspace" at bounding box center [275, 337] width 28 height 28
click at [284, 317] on icon "Blockly Workspace" at bounding box center [279, 339] width 116 height 45
click at [284, 323] on image "Blockly Workspace" at bounding box center [275, 337] width 28 height 28
click at [279, 323] on image "Blockly Workspace" at bounding box center [275, 337] width 28 height 28
click at [412, 374] on rect "Blockly Workspace" at bounding box center [359, 583] width 660 height 592
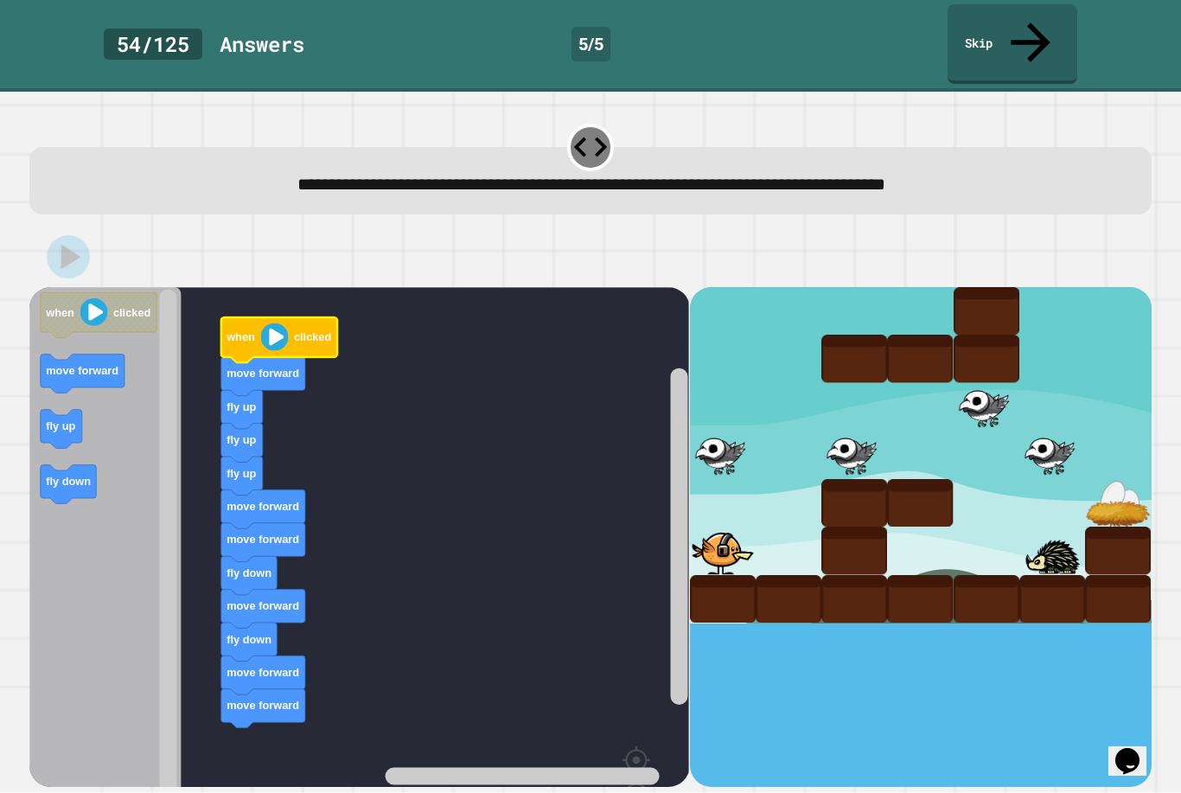
click at [270, 323] on image "Blockly Workspace" at bounding box center [275, 337] width 28 height 28
click at [291, 317] on icon "Blockly Workspace" at bounding box center [279, 339] width 116 height 45
click at [290, 317] on icon "Blockly Workspace" at bounding box center [279, 339] width 116 height 45
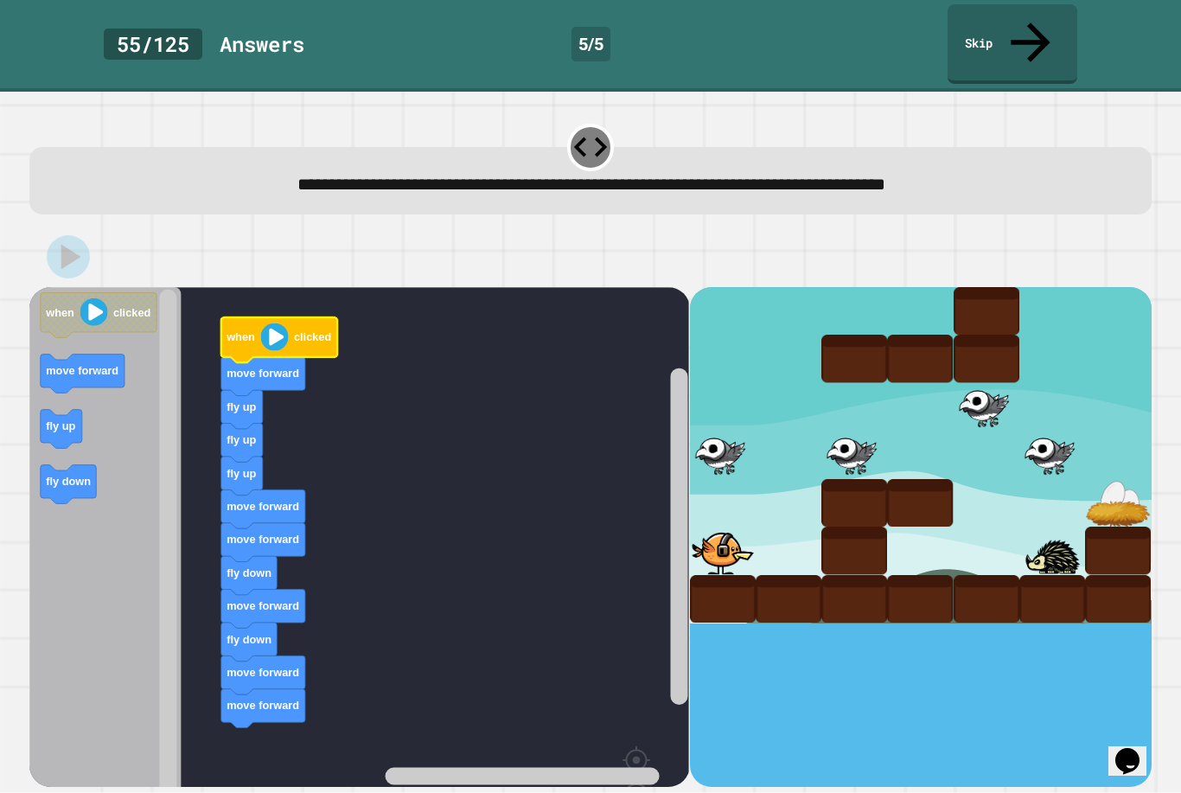
click at [286, 323] on image "Blockly Workspace" at bounding box center [275, 337] width 28 height 28
click at [285, 323] on image "Blockly Workspace" at bounding box center [275, 337] width 28 height 28
click at [291, 317] on icon "Blockly Workspace" at bounding box center [279, 339] width 116 height 45
click at [290, 317] on icon "Blockly Workspace" at bounding box center [279, 339] width 116 height 45
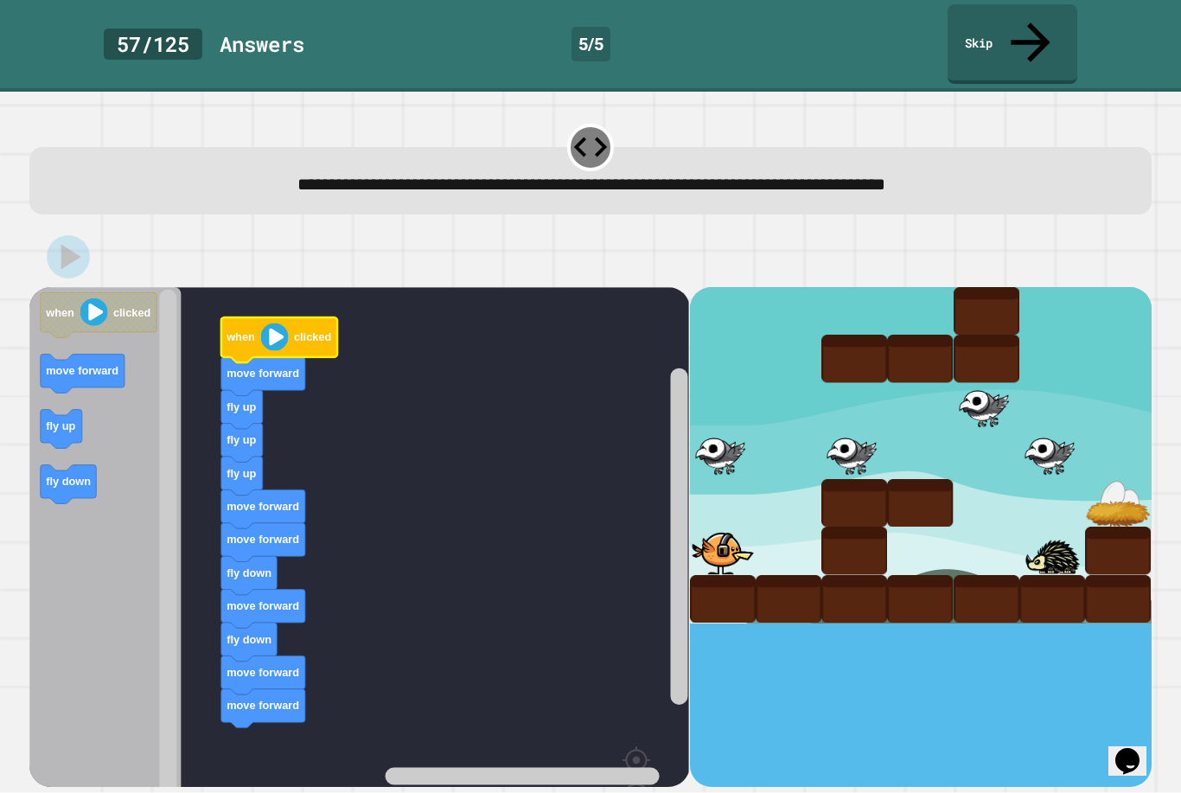
click at [272, 323] on image "Blockly Workspace" at bounding box center [275, 337] width 28 height 28
click at [271, 323] on image "Blockly Workspace" at bounding box center [275, 337] width 28 height 28
click at [279, 323] on image "Blockly Workspace" at bounding box center [275, 337] width 28 height 28
click at [275, 323] on image "Blockly Workspace" at bounding box center [275, 337] width 28 height 28
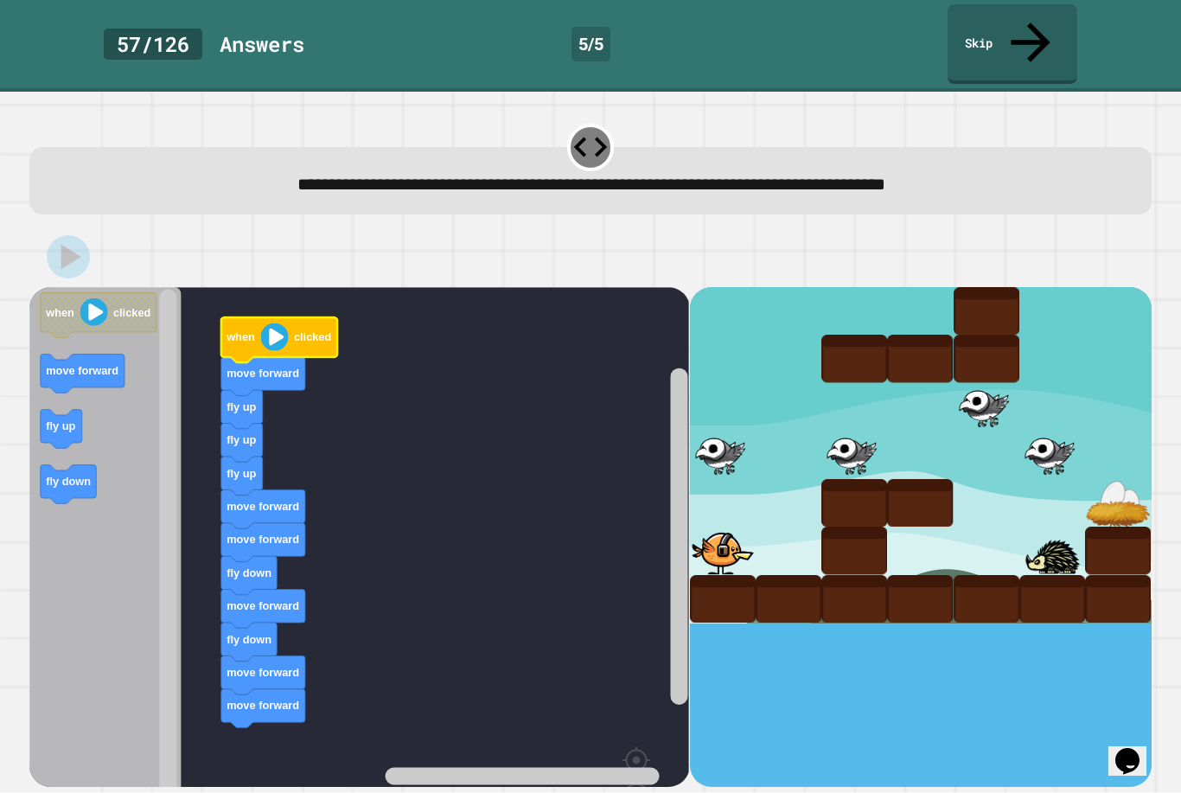
click at [275, 323] on image "Blockly Workspace" at bounding box center [275, 337] width 28 height 28
click at [299, 331] on text "clicked" at bounding box center [312, 337] width 37 height 13
click at [269, 317] on icon "Blockly Workspace" at bounding box center [279, 339] width 116 height 45
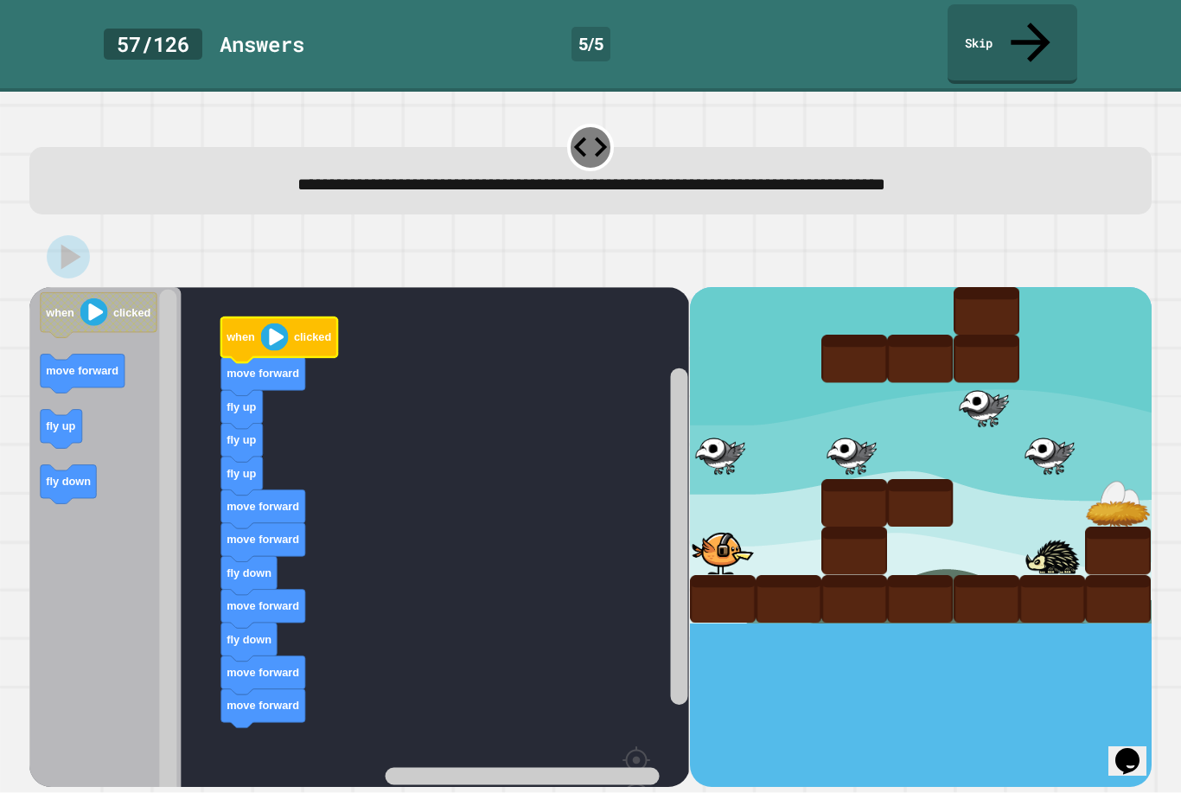
click at [269, 317] on icon "Blockly Workspace" at bounding box center [279, 339] width 116 height 45
click at [291, 317] on icon "Blockly Workspace" at bounding box center [279, 339] width 116 height 45
click at [289, 323] on image "Blockly Workspace" at bounding box center [275, 337] width 28 height 28
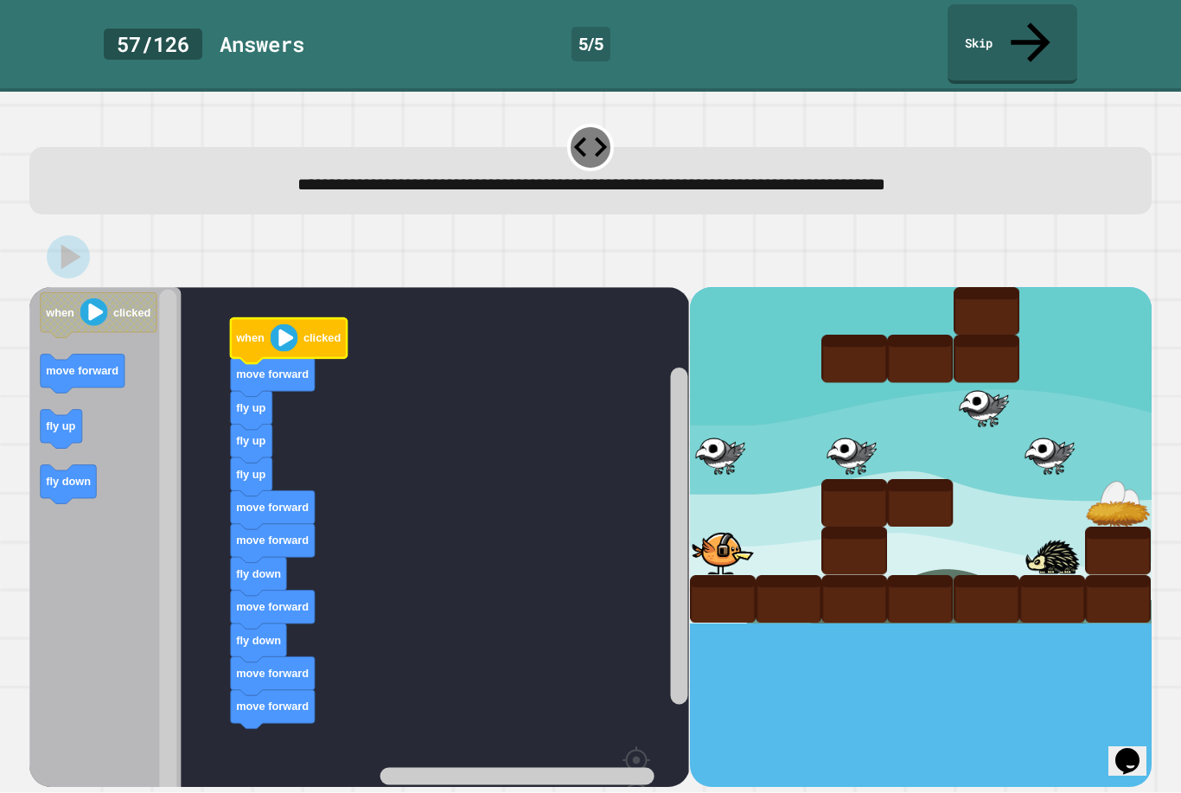
click at [269, 318] on icon "Blockly Workspace" at bounding box center [289, 340] width 116 height 45
click at [268, 318] on icon "Blockly Workspace" at bounding box center [289, 340] width 116 height 45
click at [291, 324] on image "Blockly Workspace" at bounding box center [285, 338] width 28 height 28
click at [290, 324] on image "Blockly Workspace" at bounding box center [285, 338] width 28 height 28
click at [317, 318] on icon "Blockly Workspace" at bounding box center [289, 340] width 116 height 45
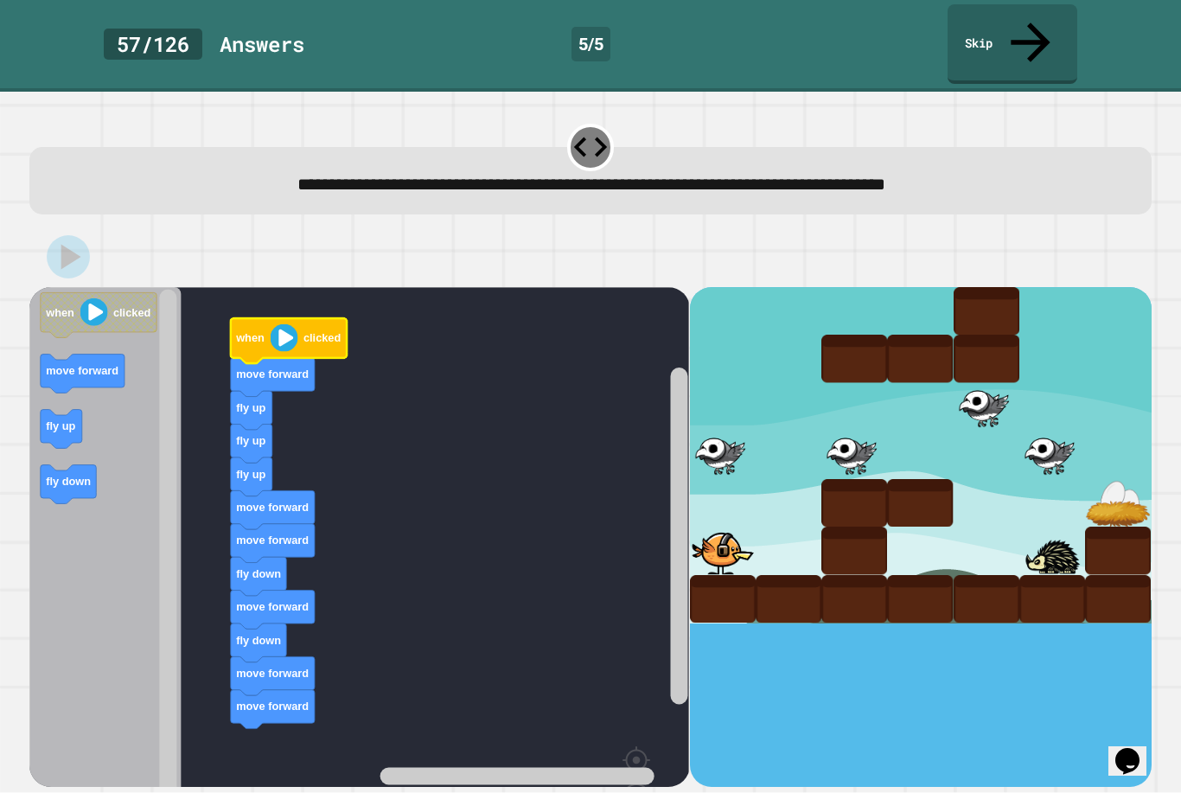
click at [316, 318] on icon "Blockly Workspace" at bounding box center [289, 340] width 116 height 45
click at [310, 332] on text "clicked" at bounding box center [321, 338] width 37 height 13
click at [301, 318] on icon "Blockly Workspace" at bounding box center [289, 340] width 116 height 45
click at [300, 318] on icon "Blockly Workspace" at bounding box center [289, 340] width 116 height 45
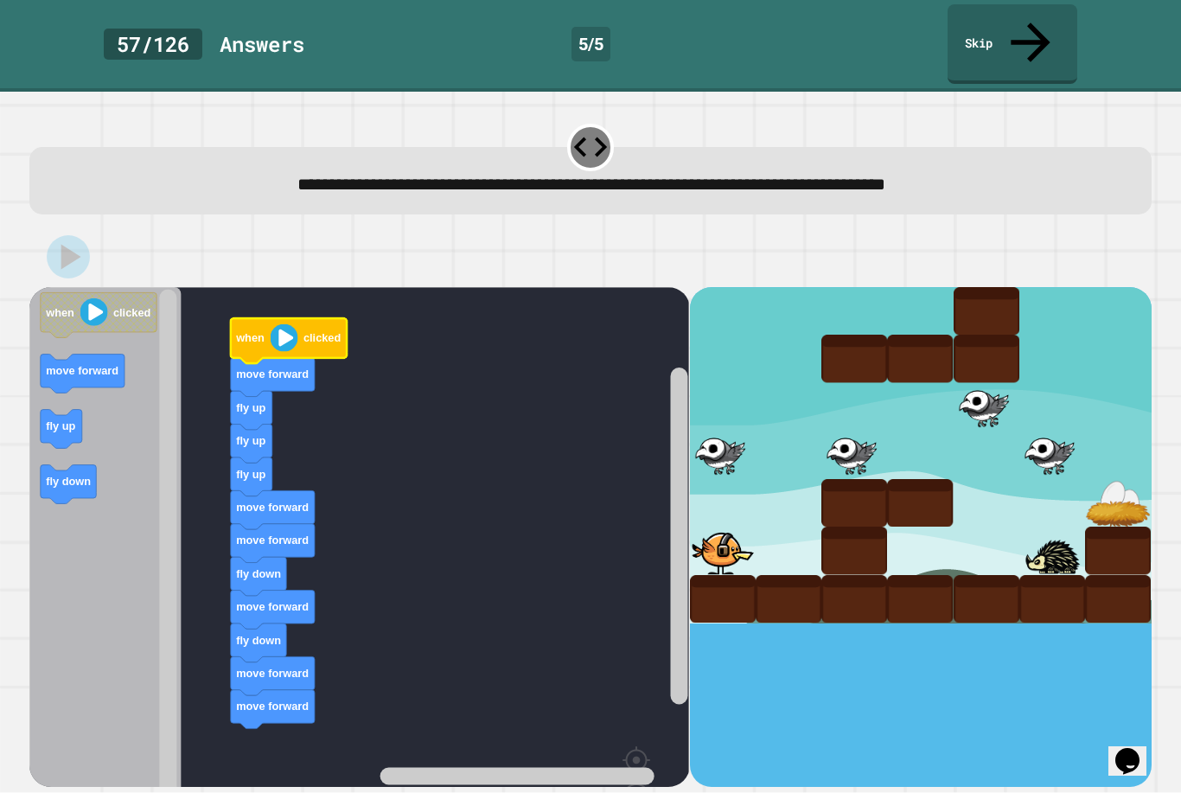
click at [88, 298] on image "Blockly Workspace" at bounding box center [94, 312] width 28 height 28
click at [274, 324] on image "Blockly Workspace" at bounding box center [285, 338] width 28 height 28
click at [278, 324] on image "Blockly Workspace" at bounding box center [285, 338] width 28 height 28
click at [277, 324] on image "Blockly Workspace" at bounding box center [285, 338] width 28 height 28
click at [296, 324] on image "Blockly Workspace" at bounding box center [285, 338] width 28 height 28
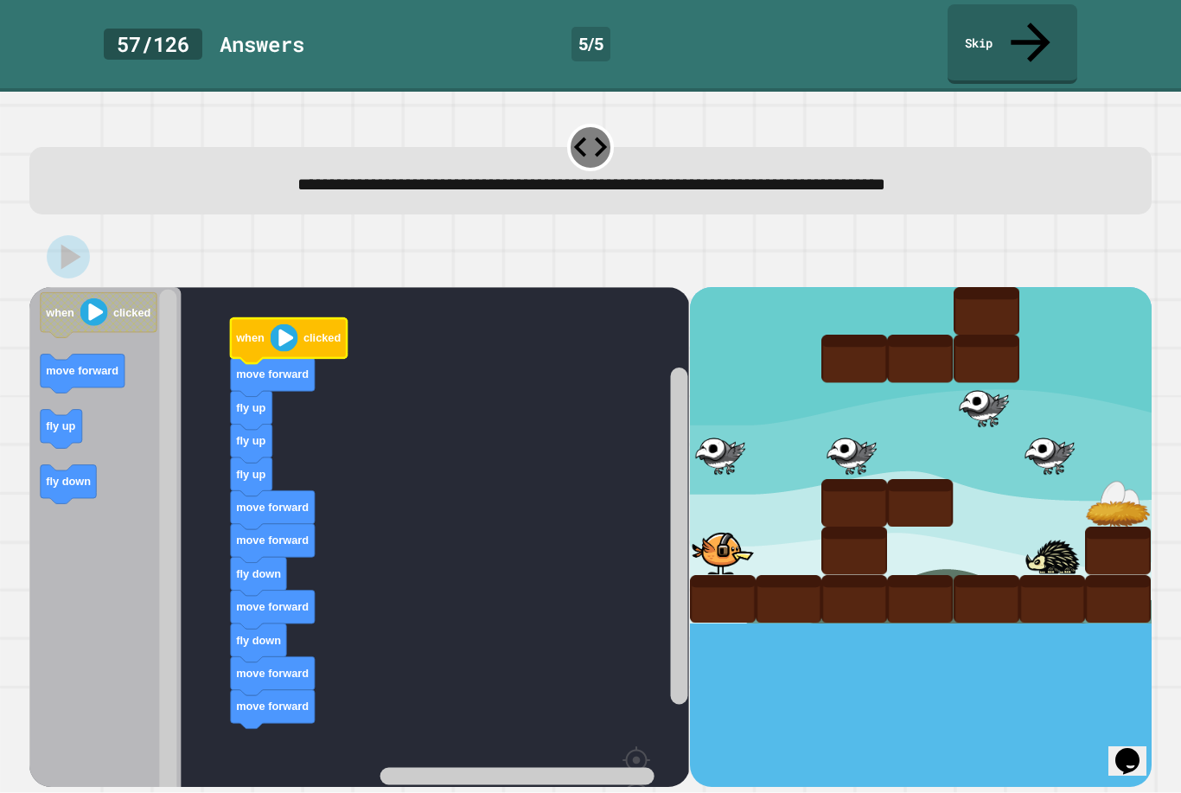
click at [288, 324] on image "Blockly Workspace" at bounding box center [285, 338] width 28 height 28
click at [287, 324] on image "Blockly Workspace" at bounding box center [285, 338] width 28 height 28
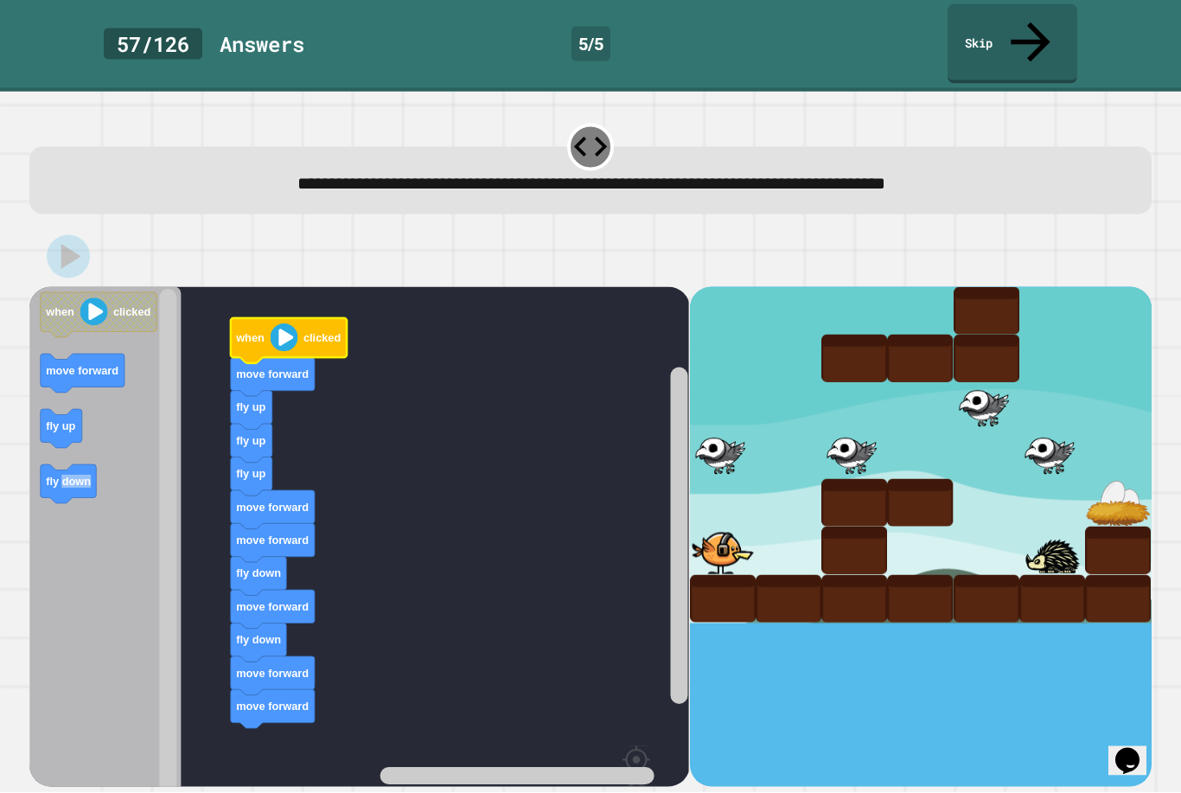
scroll to position [55, 0]
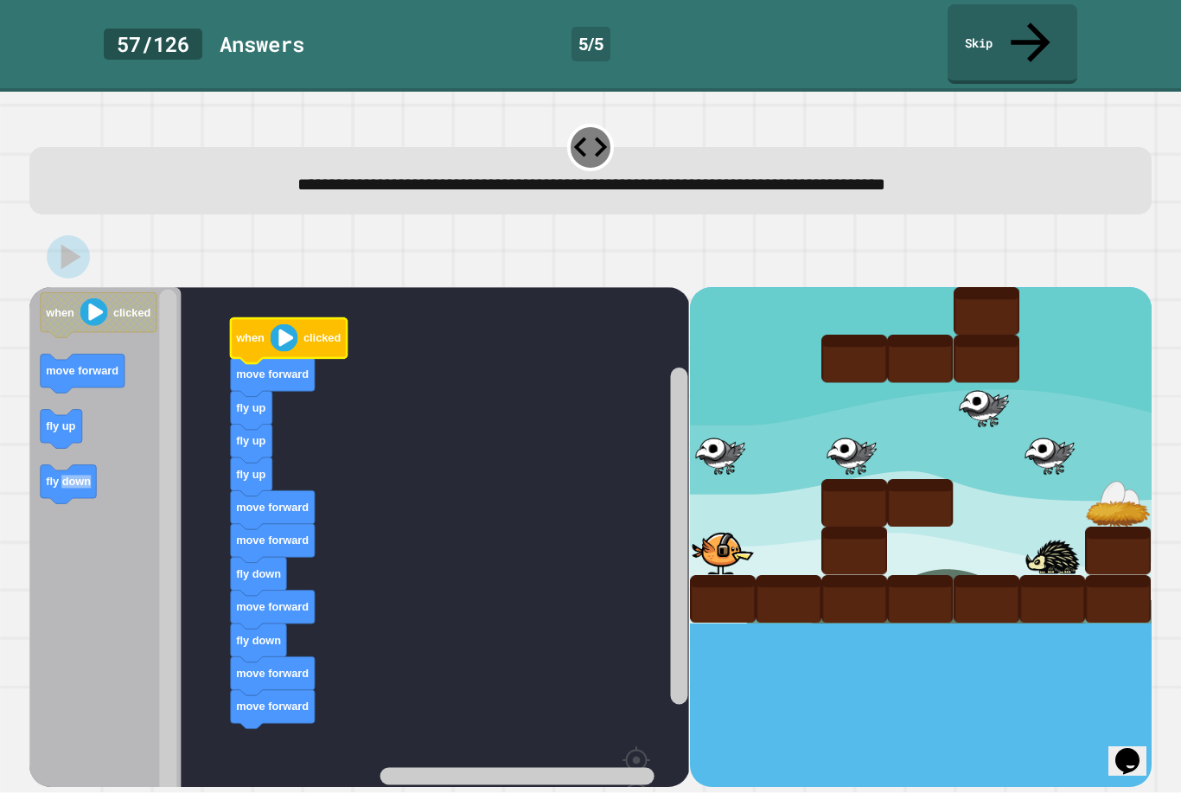
click at [1102, 126] on div "**********" at bounding box center [590, 167] width 1134 height 105
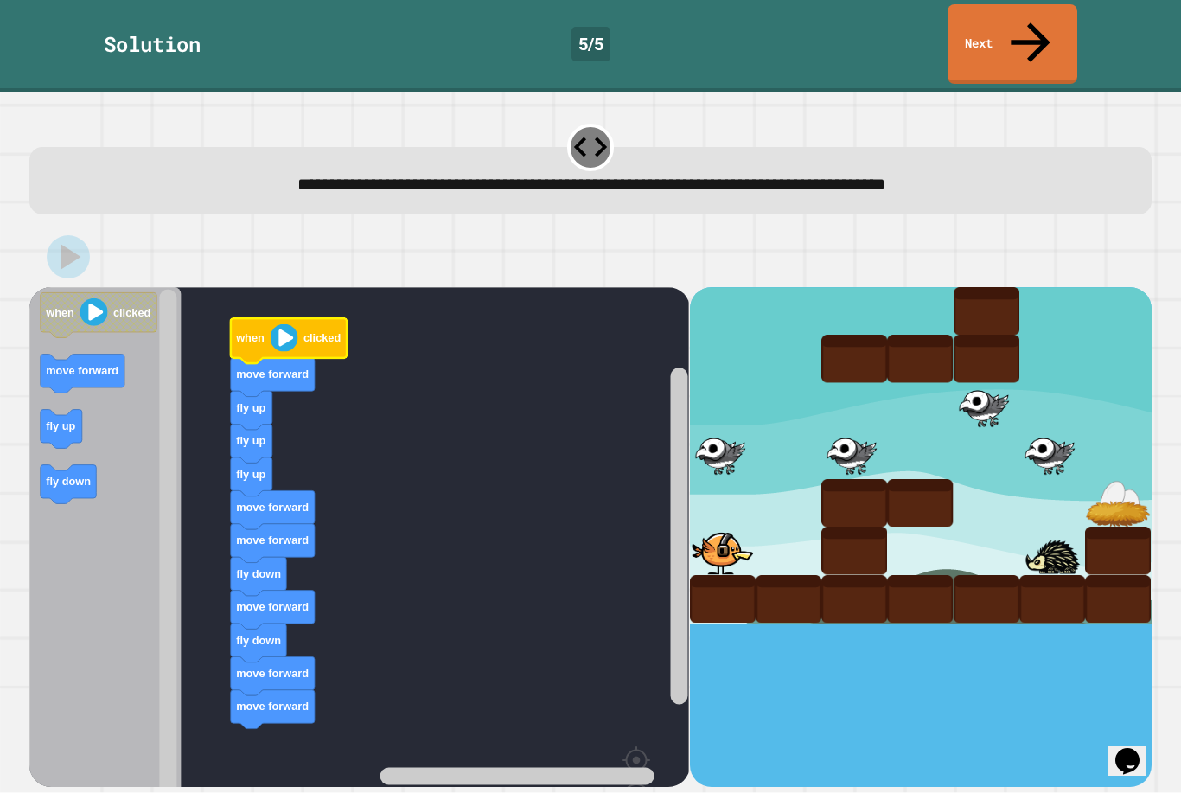
click at [331, 318] on icon "Blockly Workspace" at bounding box center [289, 340] width 116 height 45
click at [329, 287] on rect "Blockly Workspace" at bounding box center [359, 583] width 660 height 592
click at [317, 318] on icon "Blockly Workspace" at bounding box center [289, 340] width 116 height 45
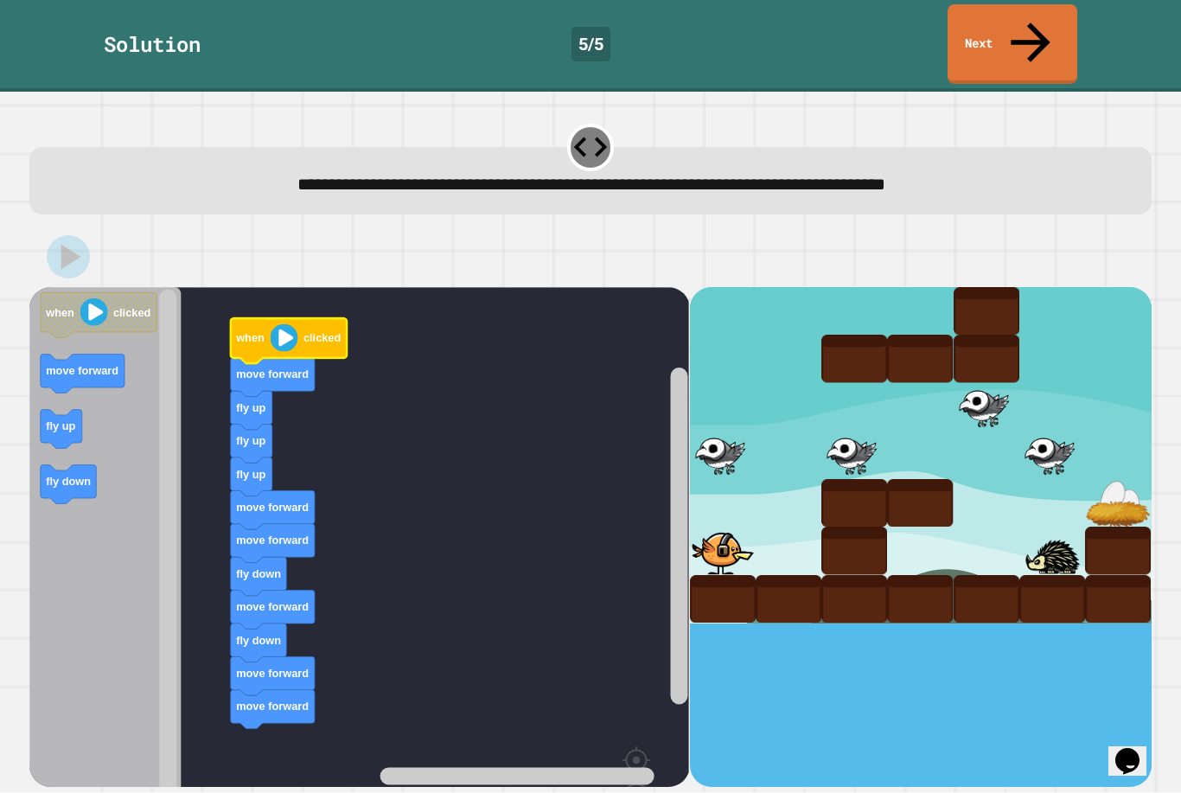
click at [325, 332] on text "clicked" at bounding box center [321, 338] width 37 height 13
click at [324, 332] on text "clicked" at bounding box center [321, 338] width 37 height 13
click at [318, 332] on text "clicked" at bounding box center [321, 338] width 37 height 13
